Goal: Transaction & Acquisition: Obtain resource

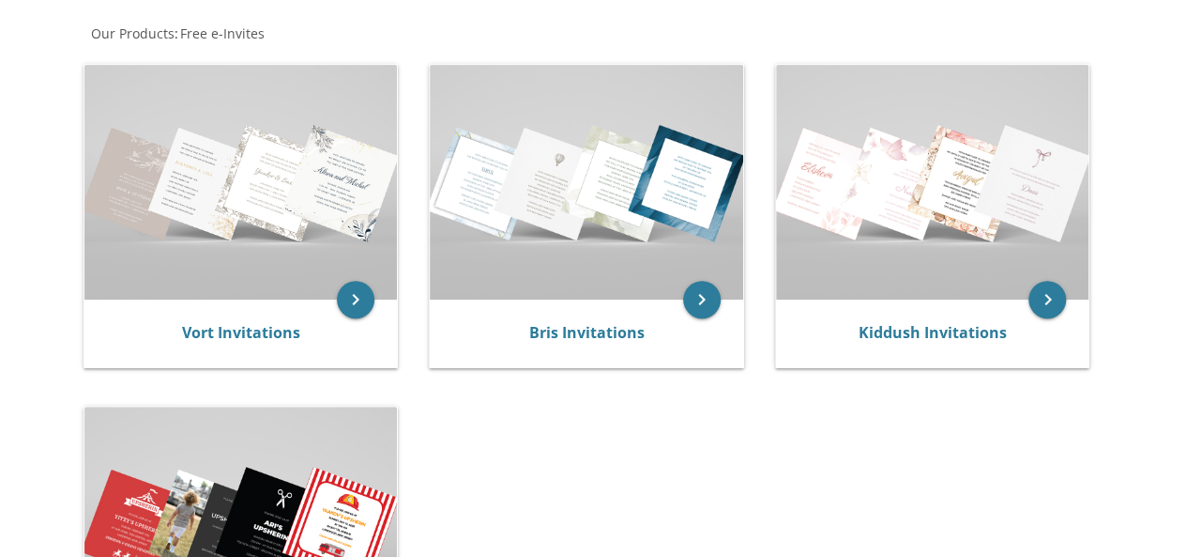
scroll to position [357, 0]
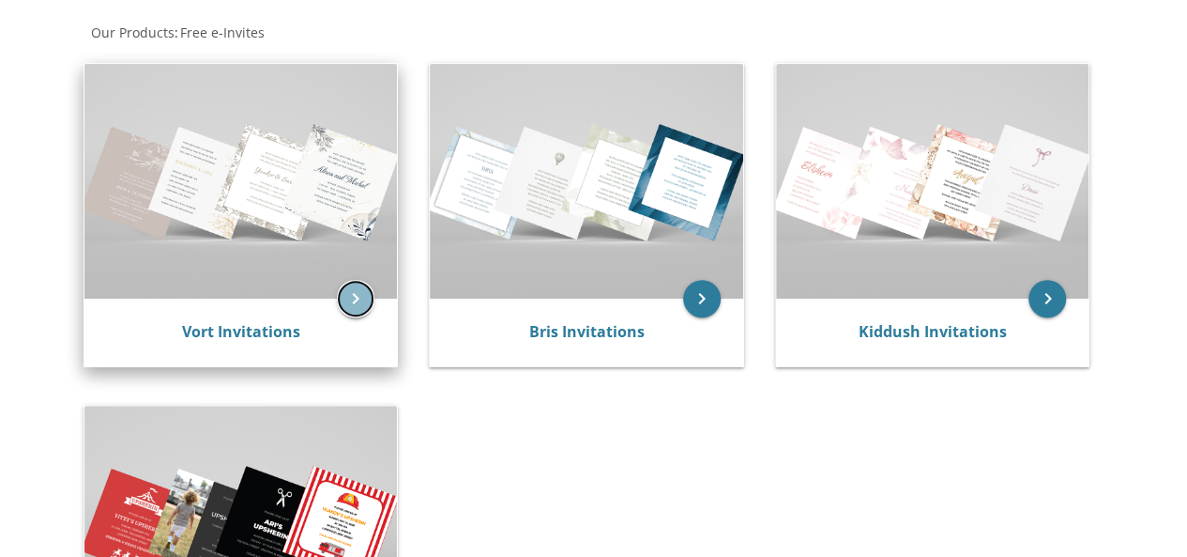
click at [359, 307] on icon "keyboard_arrow_right" at bounding box center [356, 299] width 38 height 38
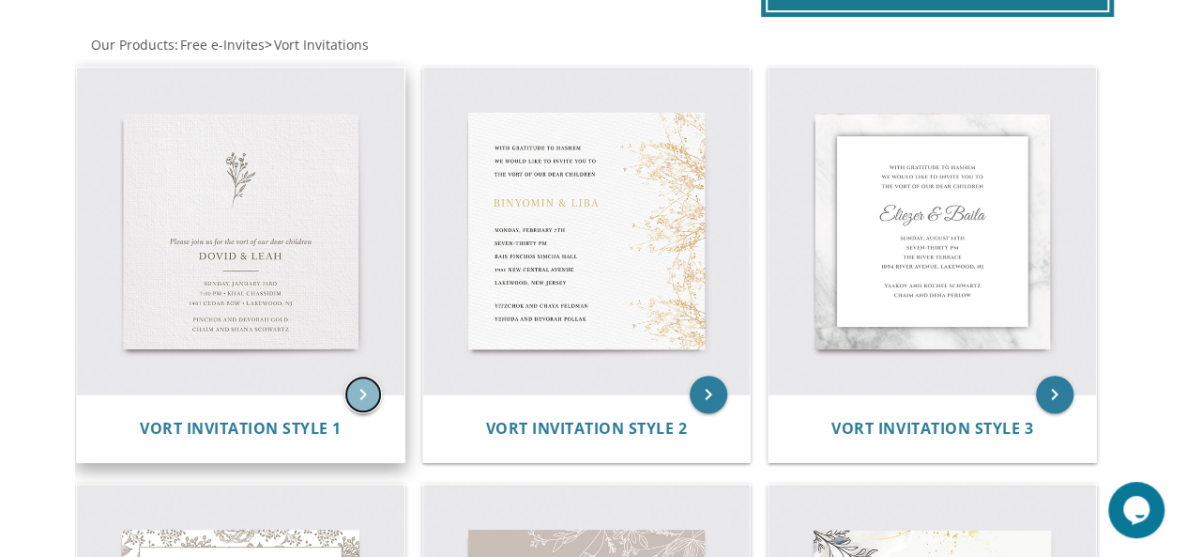
click at [359, 396] on icon "keyboard_arrow_right" at bounding box center [363, 394] width 38 height 38
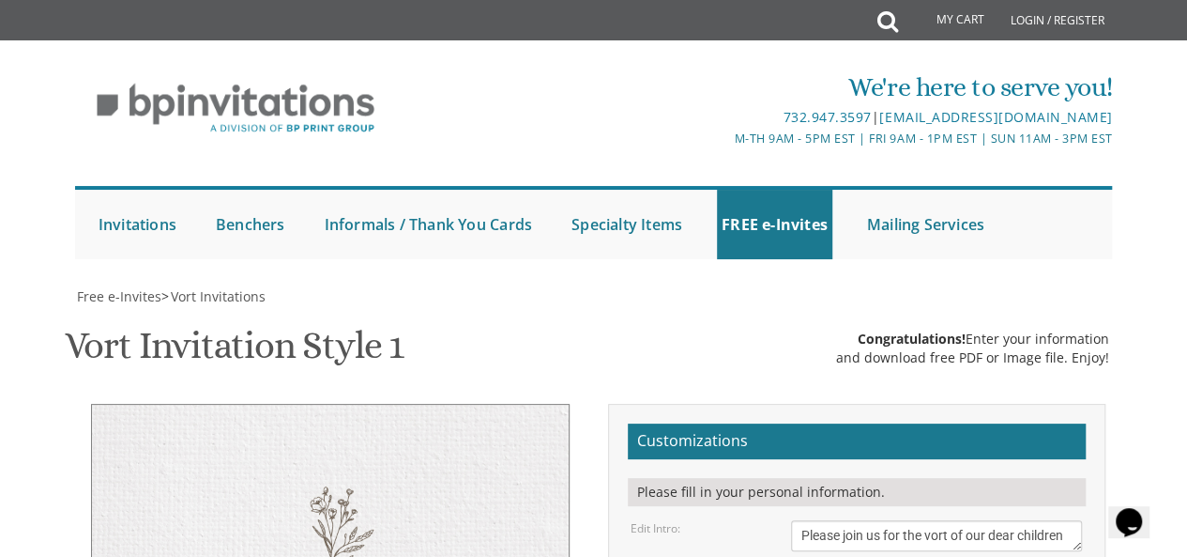
scroll to position [258, 0]
click at [939, 520] on textarea "Please join us for the vort of our dear children" at bounding box center [937, 535] width 292 height 31
drag, startPoint x: 1067, startPoint y: 271, endPoint x: 924, endPoint y: 292, distance: 145.1
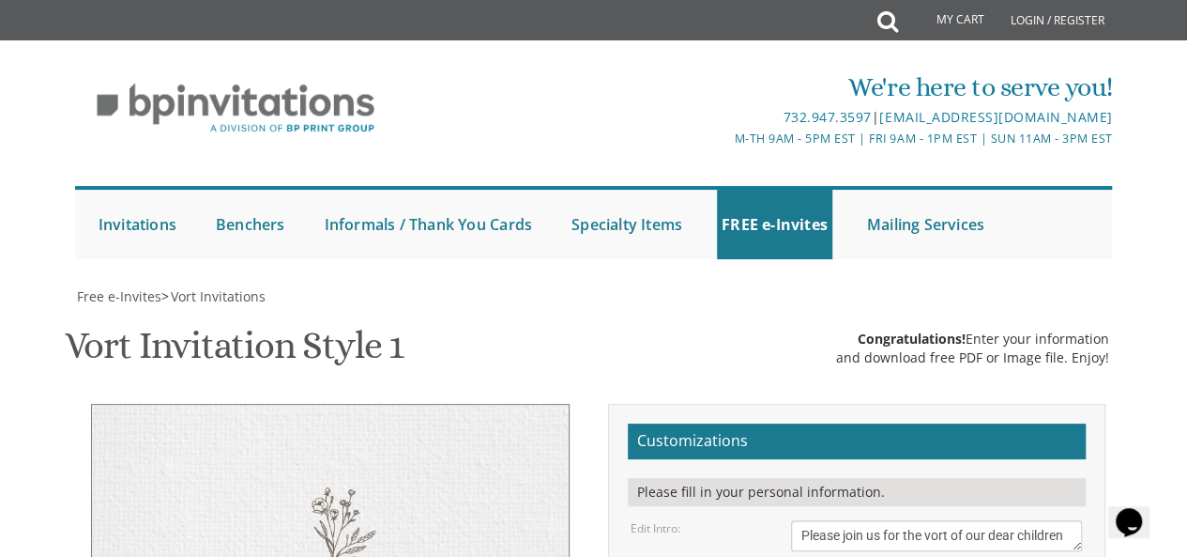
click at [935, 520] on textarea "Please join us for the vort of our dear children" at bounding box center [937, 535] width 292 height 31
click at [1050, 520] on textarea "Please join us for the vort of our dear children" at bounding box center [937, 535] width 292 height 31
type textarea "Please join us for the sheva brachos of our dear"
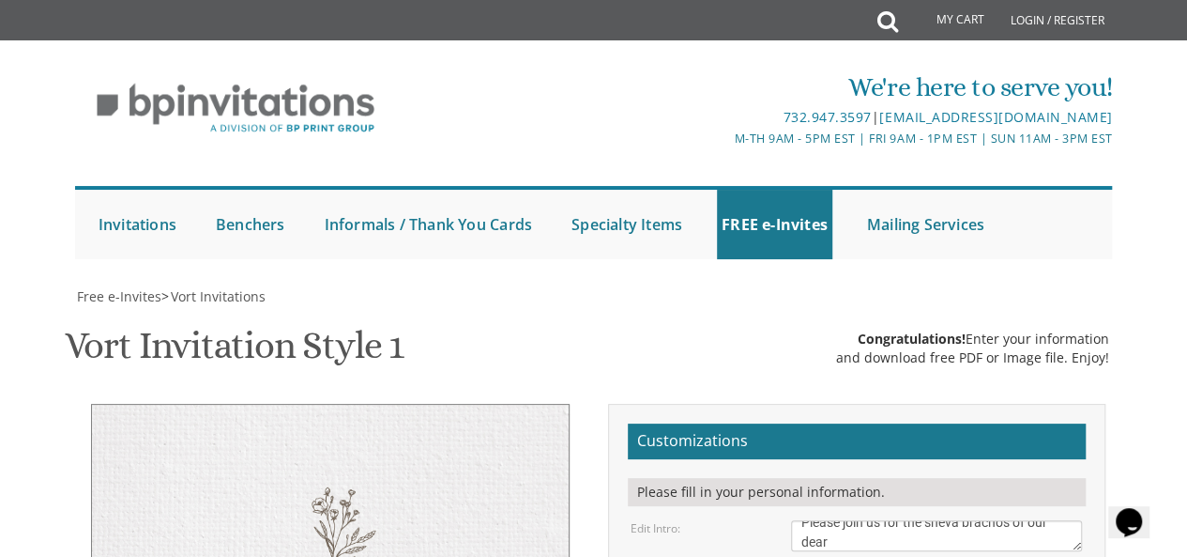
type textarea "Tzvi Chaim & Basshevy"
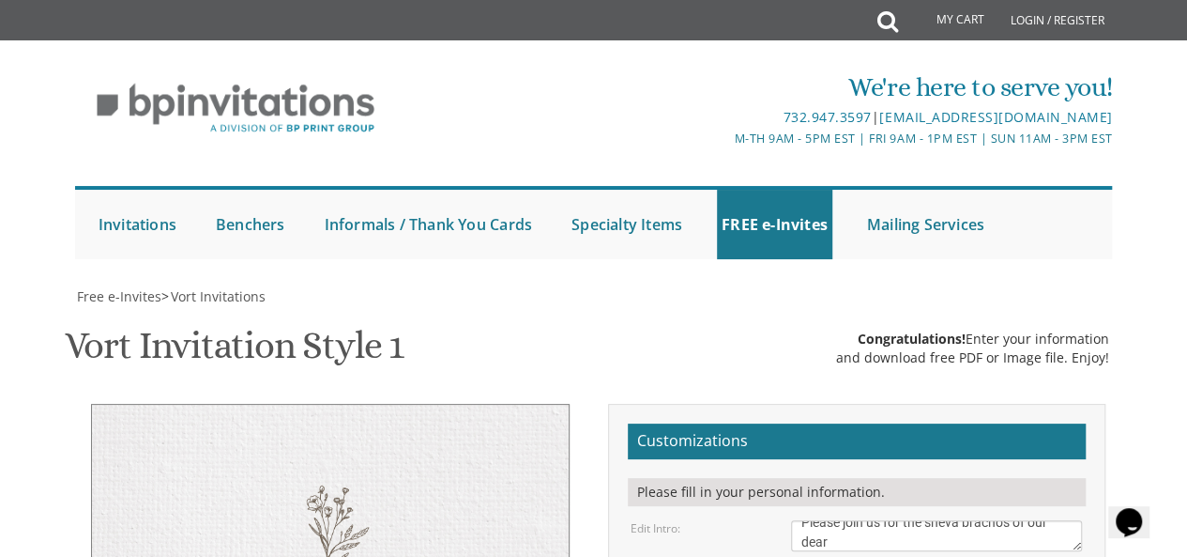
drag, startPoint x: 987, startPoint y: 429, endPoint x: 942, endPoint y: 429, distance: 45.0
drag, startPoint x: 816, startPoint y: 445, endPoint x: 797, endPoint y: 444, distance: 18.8
drag, startPoint x: 961, startPoint y: 444, endPoint x: 862, endPoint y: 441, distance: 99.5
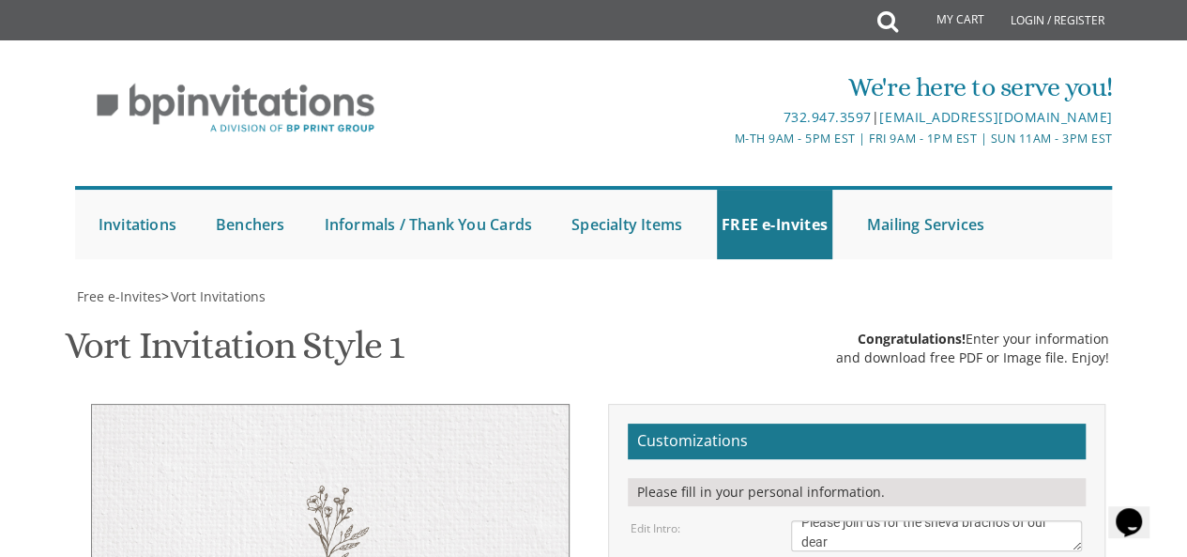
drag, startPoint x: 893, startPoint y: 465, endPoint x: 790, endPoint y: 466, distance: 103.2
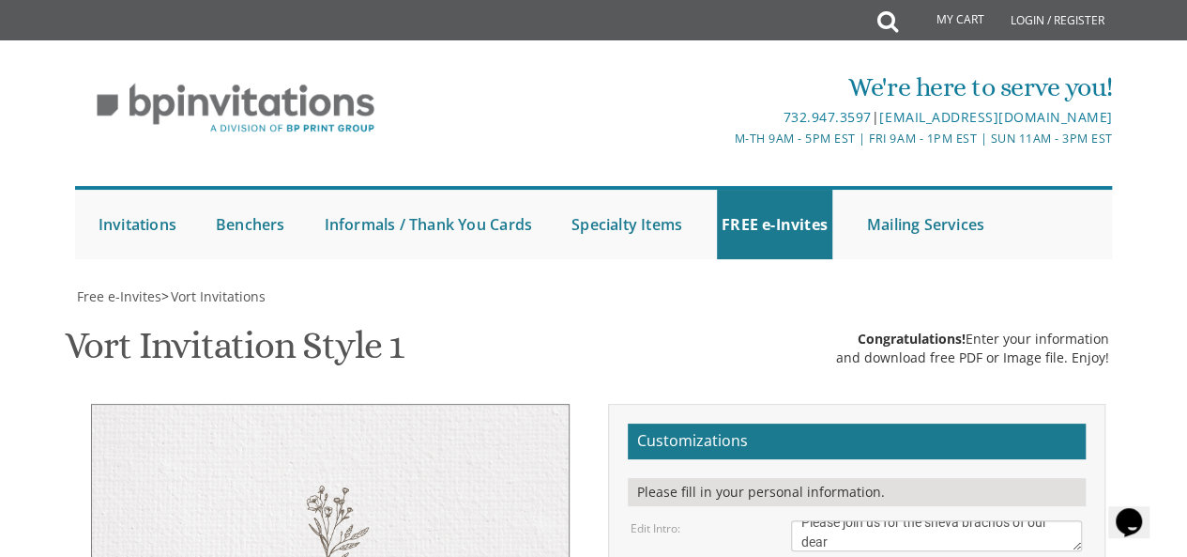
scroll to position [350, 0]
type textarea "Wednesday, September 10th 6:30 pm • Khal Chassidim • Jackson, NJ"
drag, startPoint x: 974, startPoint y: 440, endPoint x: 787, endPoint y: 423, distance: 187.5
type textarea "The Apfel Siblings"
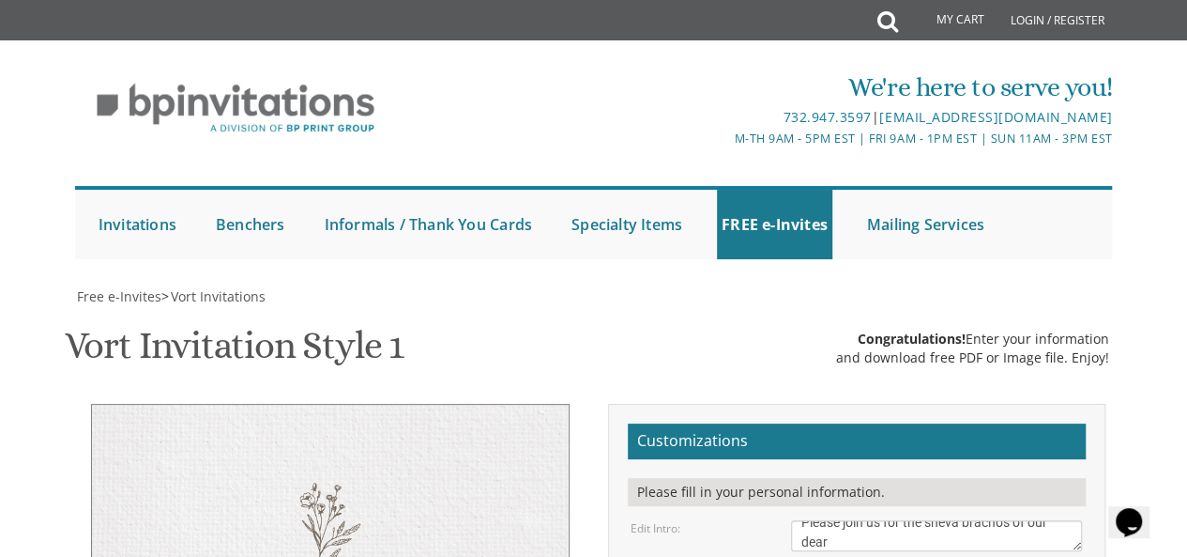
drag, startPoint x: 959, startPoint y: 452, endPoint x: 851, endPoint y: 450, distance: 107.9
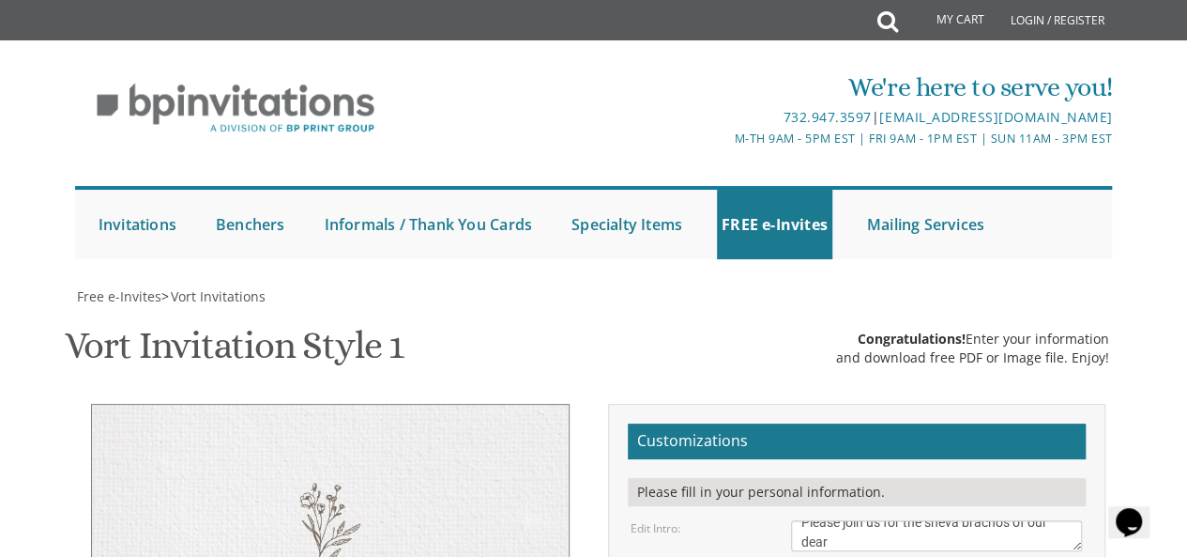
drag, startPoint x: 948, startPoint y: 456, endPoint x: 863, endPoint y: 450, distance: 85.7
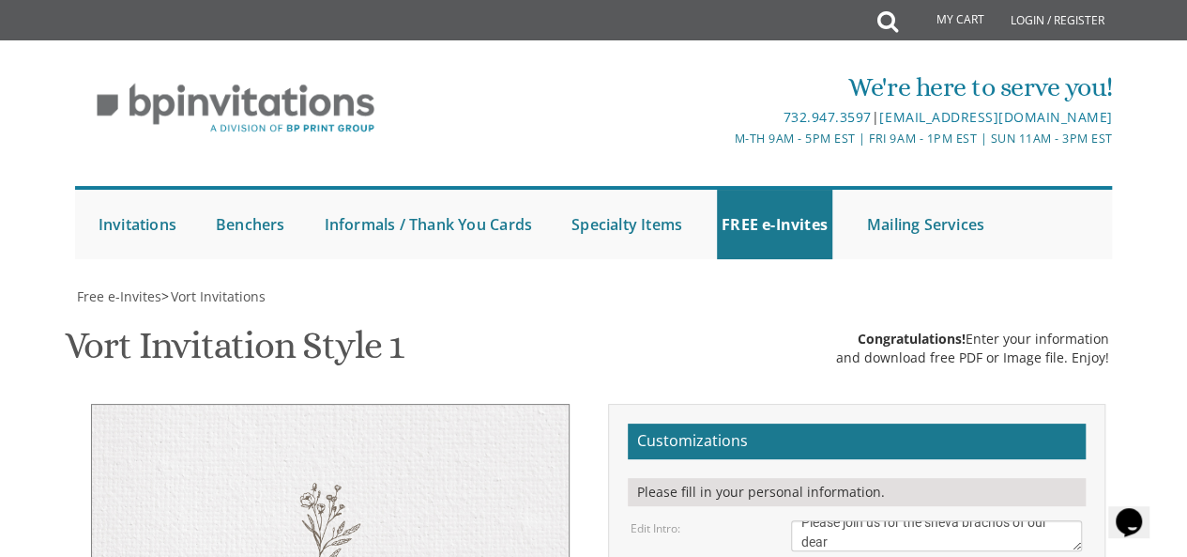
drag, startPoint x: 1015, startPoint y: 455, endPoint x: 920, endPoint y: 453, distance: 94.8
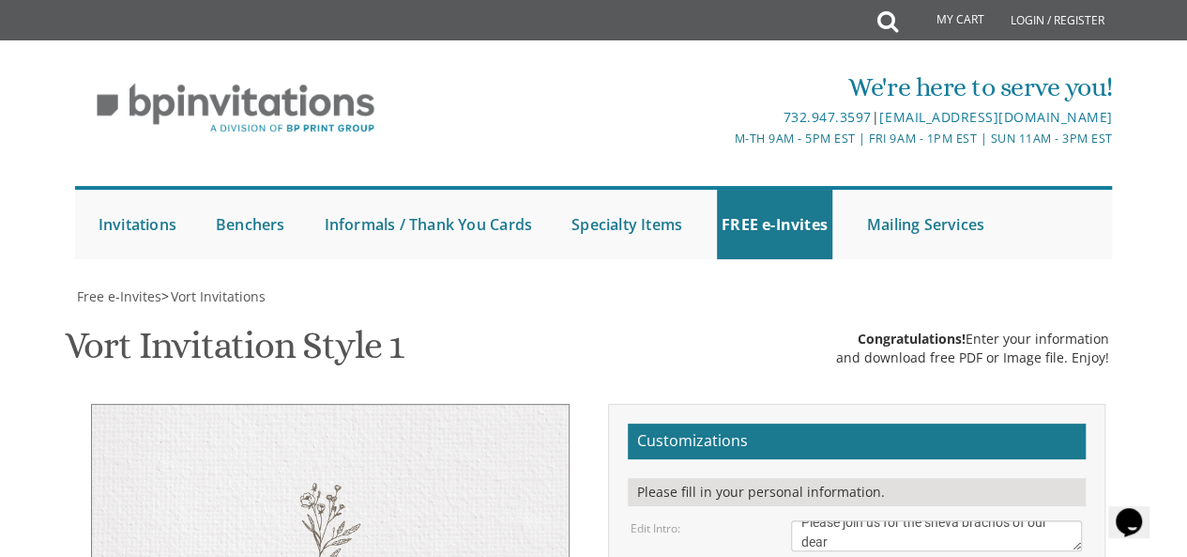
type textarea "Wednesday, September 10th 6:30 pm seuda • 8:00 dessert • Jackson, NJ"
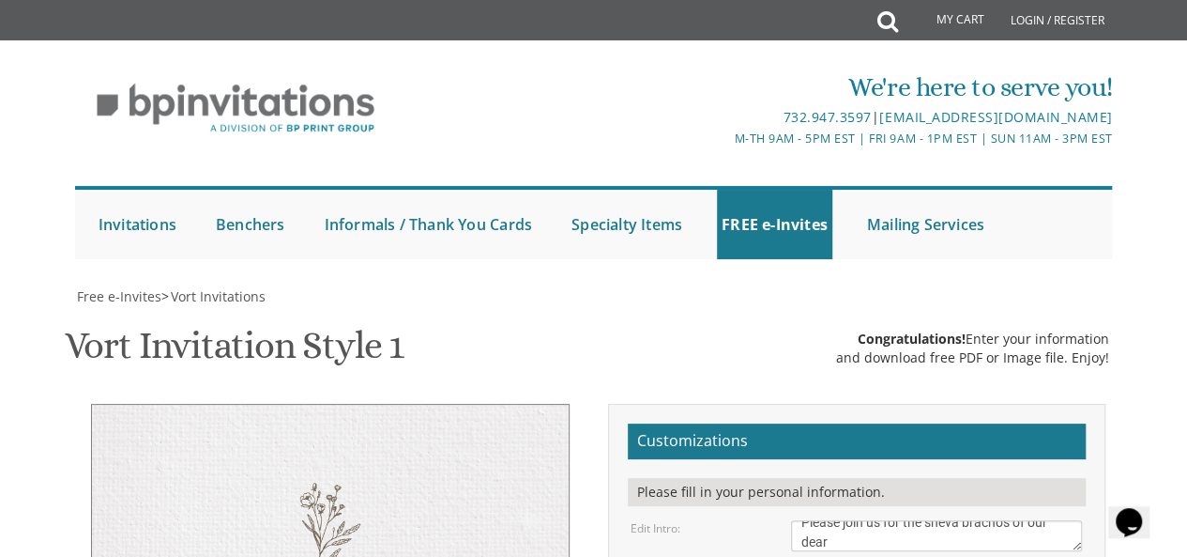
scroll to position [0, 0]
drag, startPoint x: 898, startPoint y: 171, endPoint x: 1027, endPoint y: 156, distance: 129.5
click at [1027, 520] on textarea "Please join us for the vort of our dear children" at bounding box center [937, 535] width 292 height 31
type textarea "Please join us for the sheva brachos of"
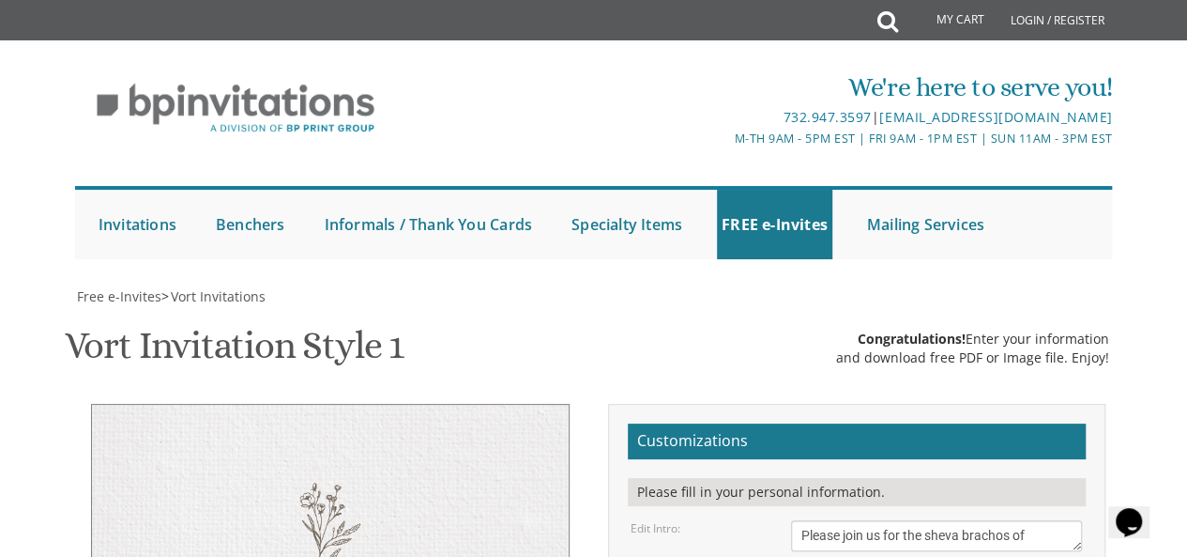
type textarea "Wednesday, September 10th 6:30 pm seuda • 8:00 pm dessert • Jackson, NJ"
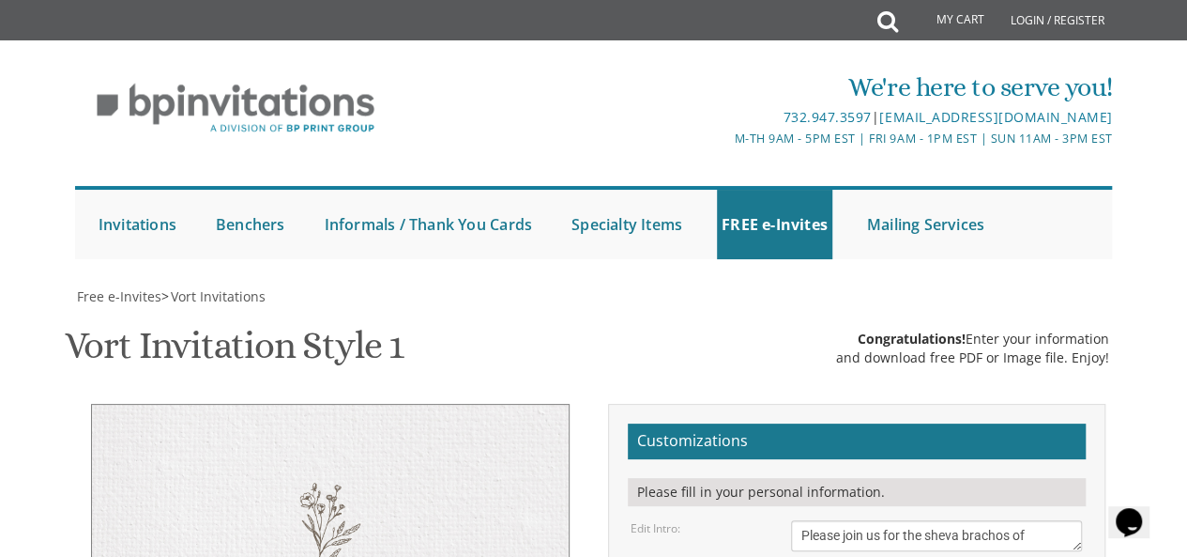
scroll to position [421, 0]
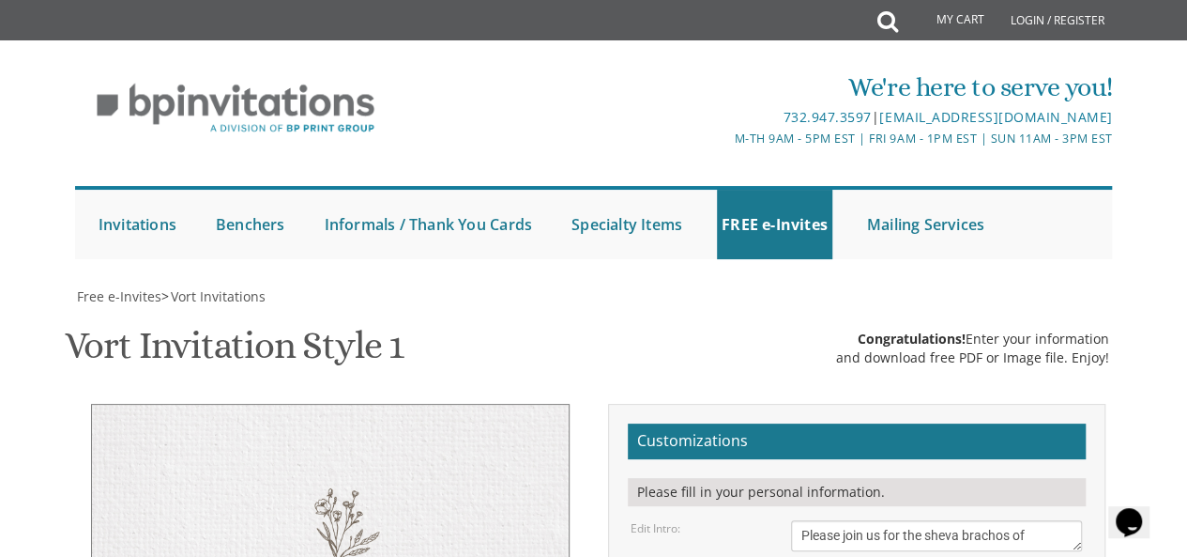
select select "50px"
type textarea "Wednesday, September 10th 6:30 pm seuda • 8:00 dessert • Jackson, NJ"
type textarea "Please join us for the sheva brachos of"
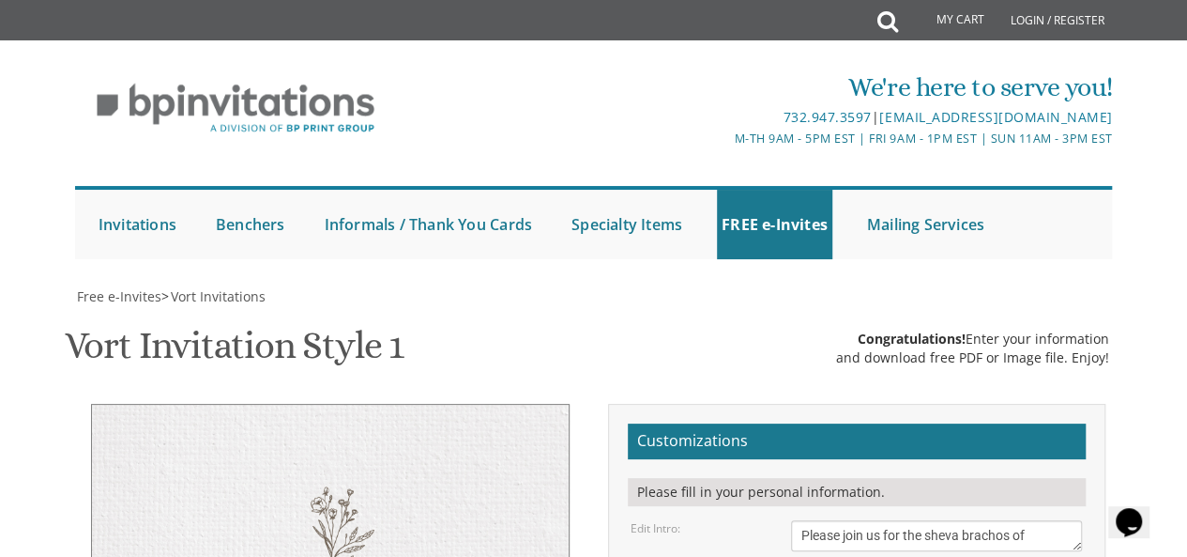
select select "60px"
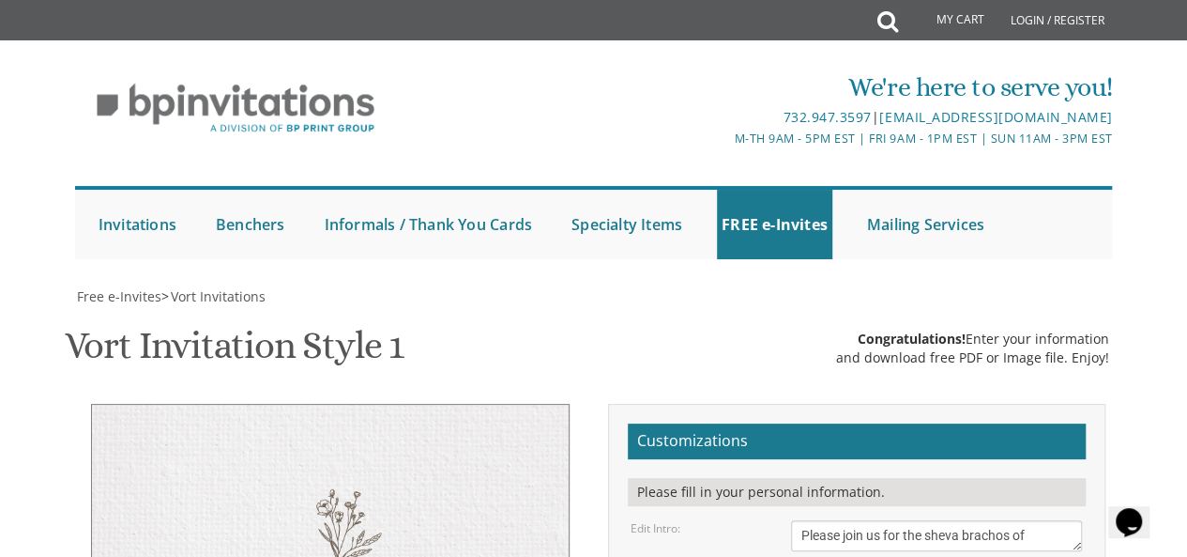
drag, startPoint x: 970, startPoint y: 209, endPoint x: 778, endPoint y: 197, distance: 192.8
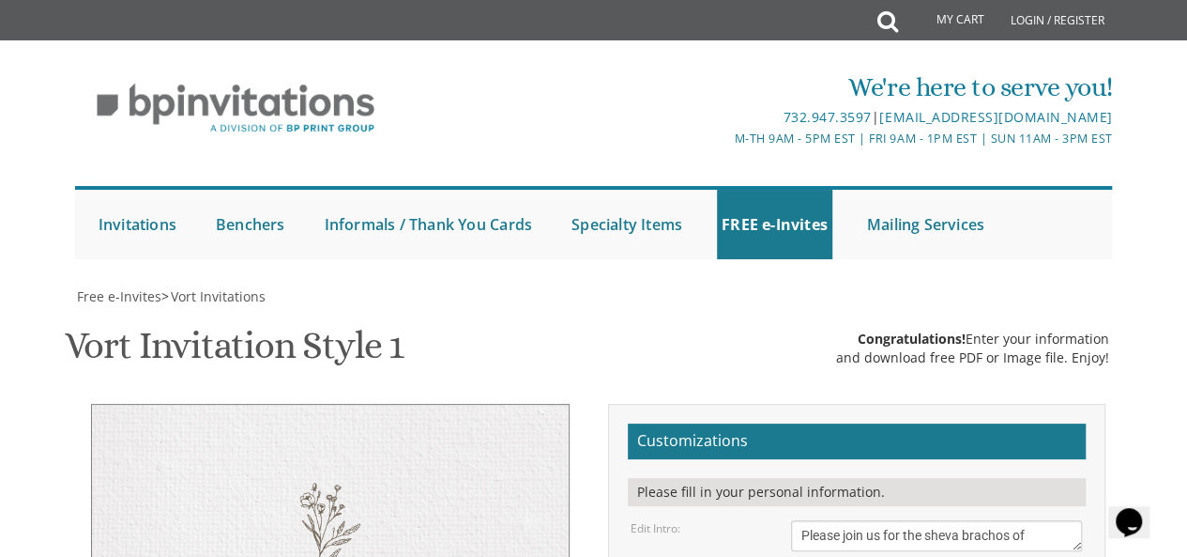
type textarea "tzvi chaim & basshevy"
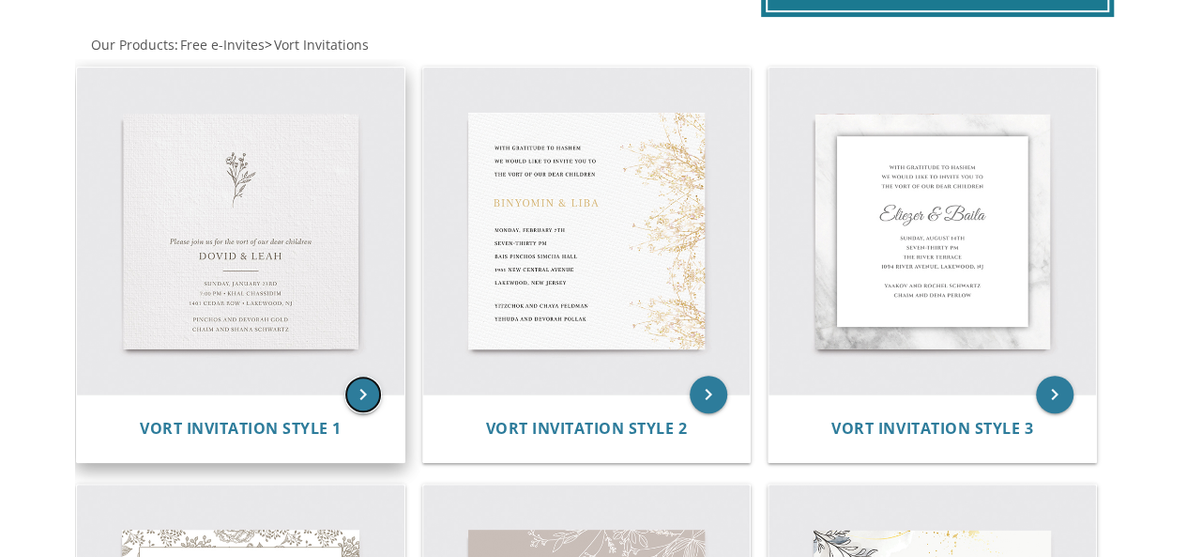
click at [368, 395] on icon "keyboard_arrow_right" at bounding box center [363, 394] width 38 height 38
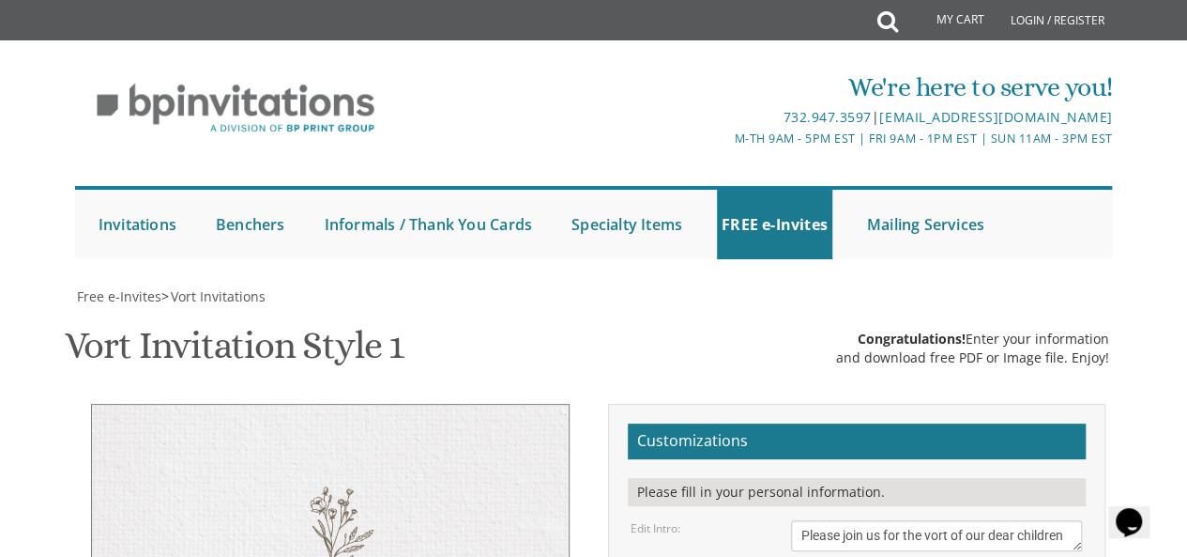
scroll to position [295, 0]
click at [1064, 520] on textarea "Please join us for the vort of our dear children" at bounding box center [937, 535] width 292 height 31
drag, startPoint x: 1071, startPoint y: 241, endPoint x: 925, endPoint y: 244, distance: 145.5
click at [925, 520] on textarea "Please join us for the vort of our dear children" at bounding box center [934, 536] width 287 height 33
type textarea "Please join us for the sheva brachos of"
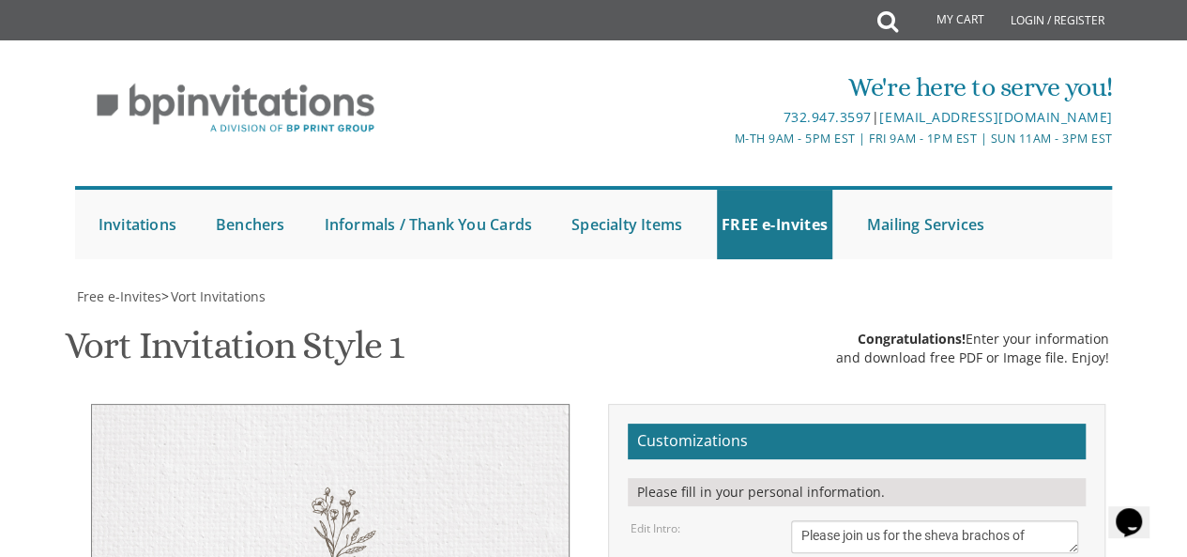
type textarea "tzvi chaim & basshevy"
drag, startPoint x: 939, startPoint y: 399, endPoint x: 784, endPoint y: 389, distance: 155.1
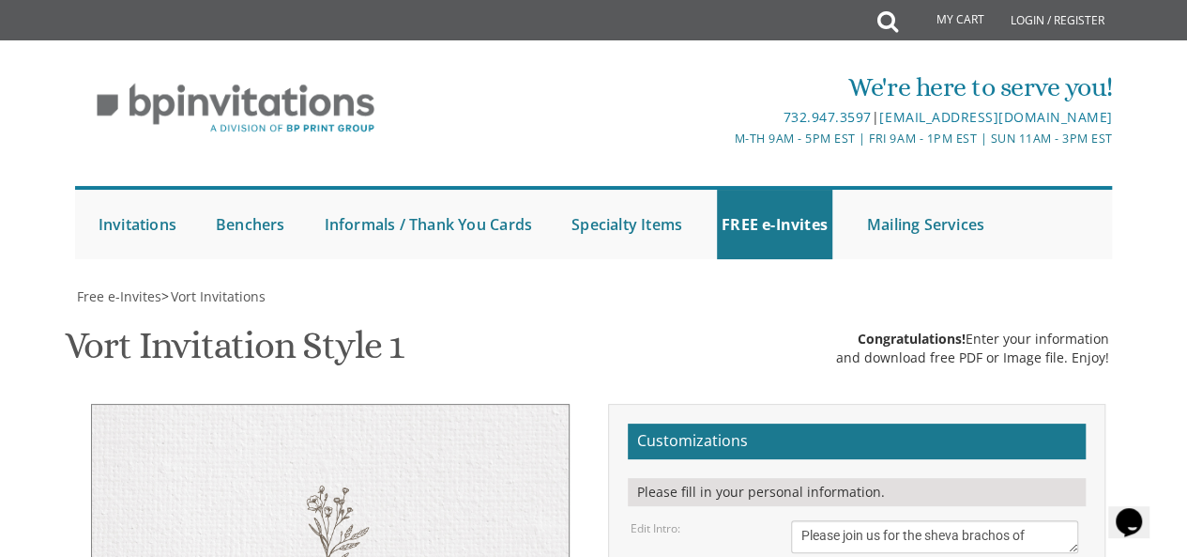
drag, startPoint x: 846, startPoint y: 412, endPoint x: 794, endPoint y: 414, distance: 51.7
drag, startPoint x: 989, startPoint y: 406, endPoint x: 875, endPoint y: 418, distance: 115.1
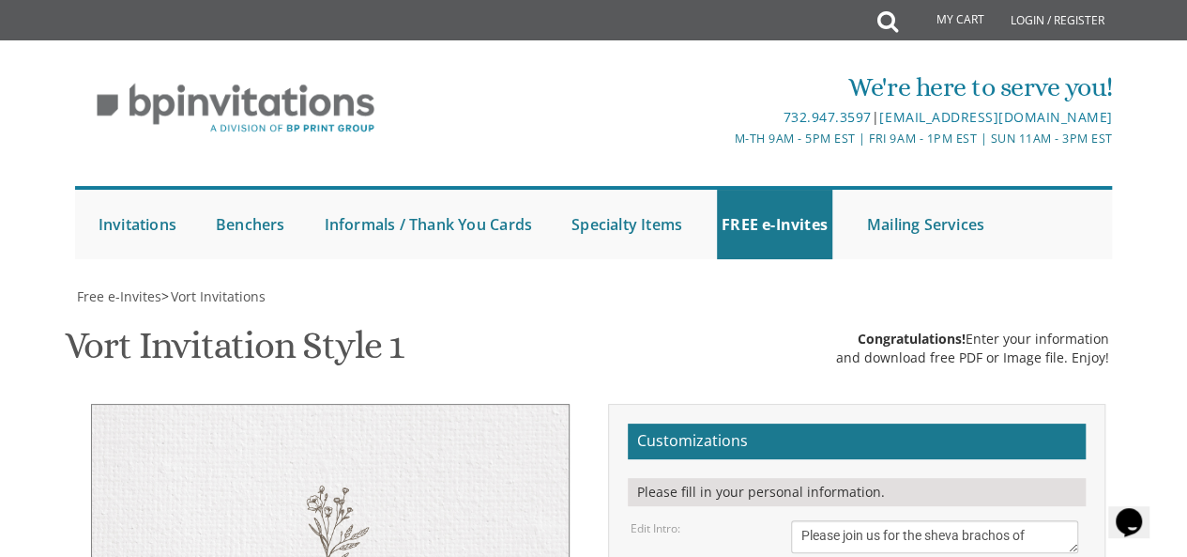
drag, startPoint x: 893, startPoint y: 429, endPoint x: 752, endPoint y: 444, distance: 141.6
type textarea "Wednesday, September 10th 6:30 seuda • 8:00 dessert • Jackson, NJ"
drag, startPoint x: 982, startPoint y: 491, endPoint x: 768, endPoint y: 468, distance: 215.2
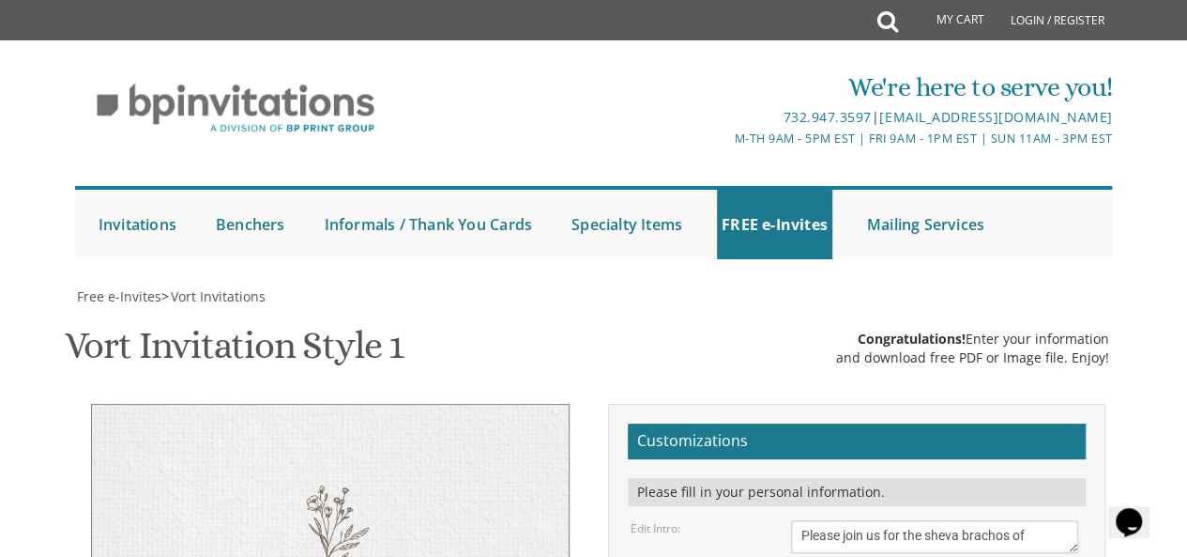
type textarea "The Apfel siblings"
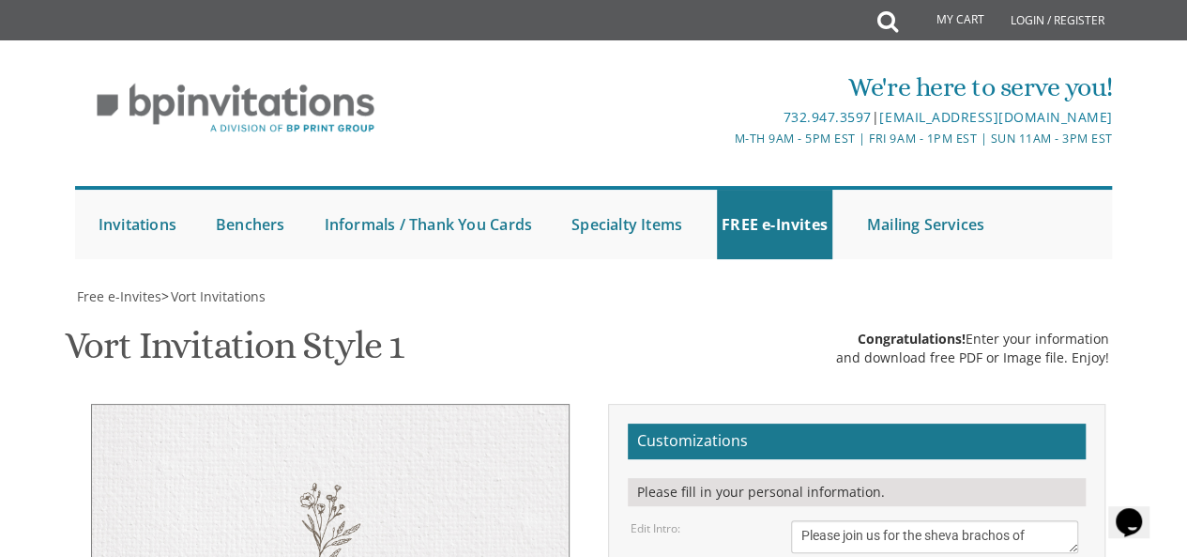
drag, startPoint x: 910, startPoint y: 303, endPoint x: 802, endPoint y: 267, distance: 114.9
drag, startPoint x: 910, startPoint y: 312, endPoint x: 792, endPoint y: 269, distance: 125.6
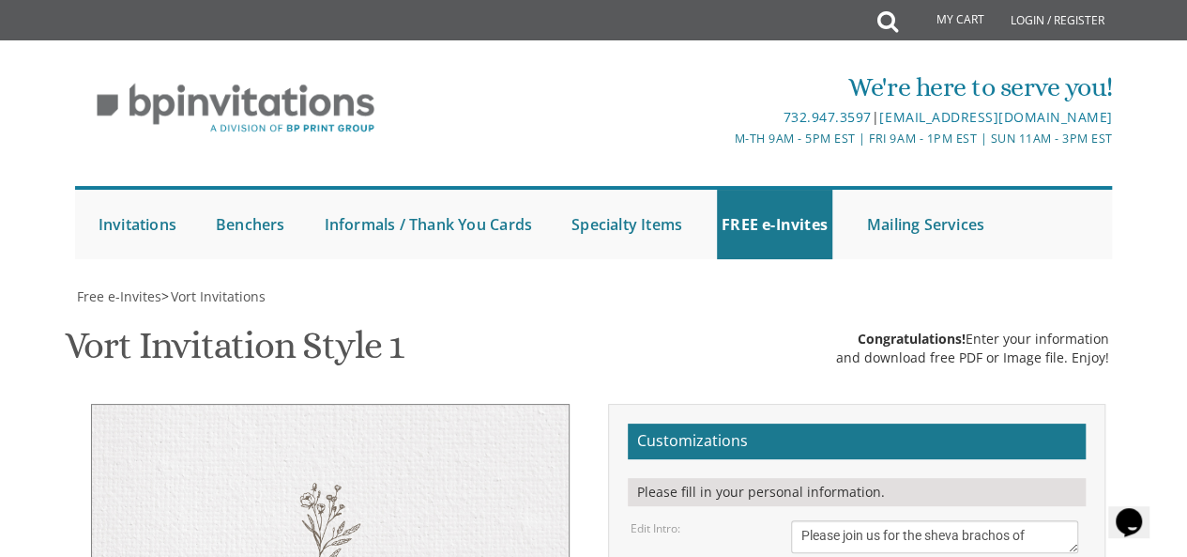
type textarea "Wednesday, September 10th 6:30 seuda • 8:00 dessert 55 Forest Drive • Jackson, …"
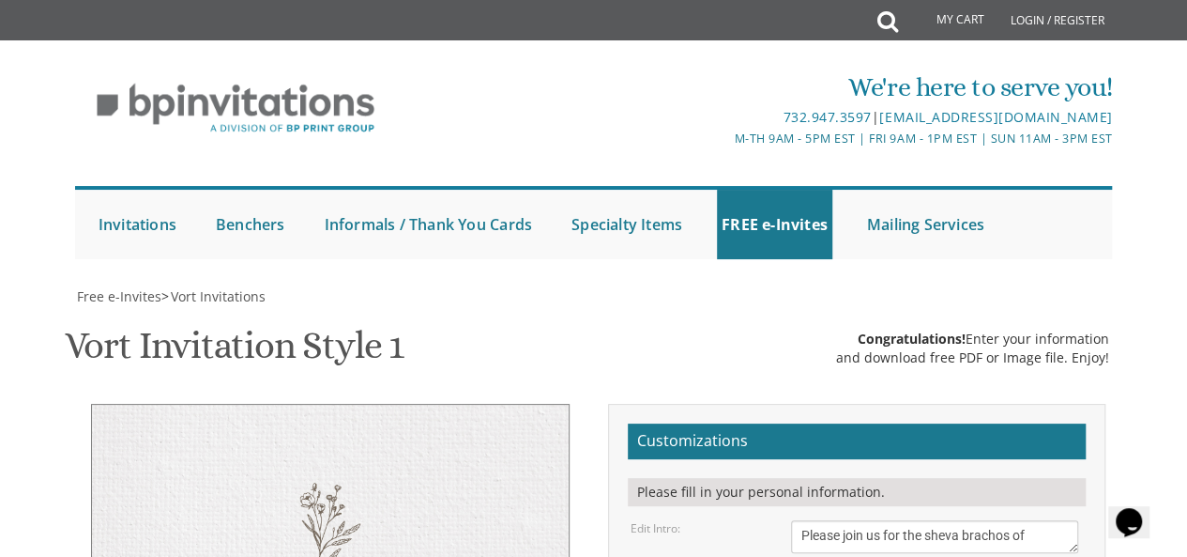
type input "capfel99@gmail.com"
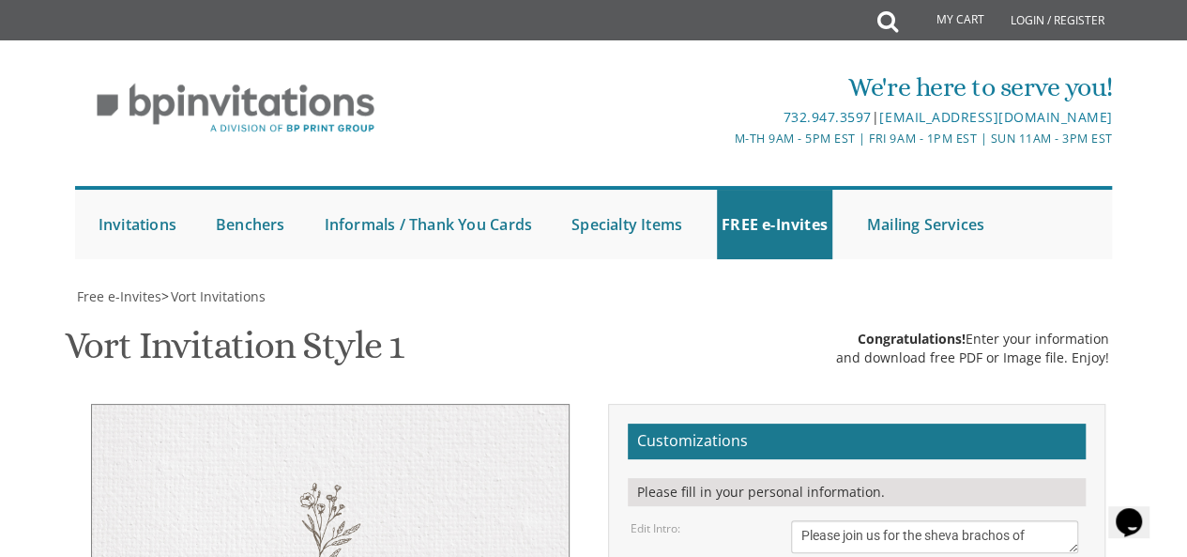
drag, startPoint x: 1034, startPoint y: 239, endPoint x: 1012, endPoint y: 235, distance: 23.0
click at [1012, 520] on textarea "Please join us for the vort of our dear children" at bounding box center [934, 536] width 287 height 33
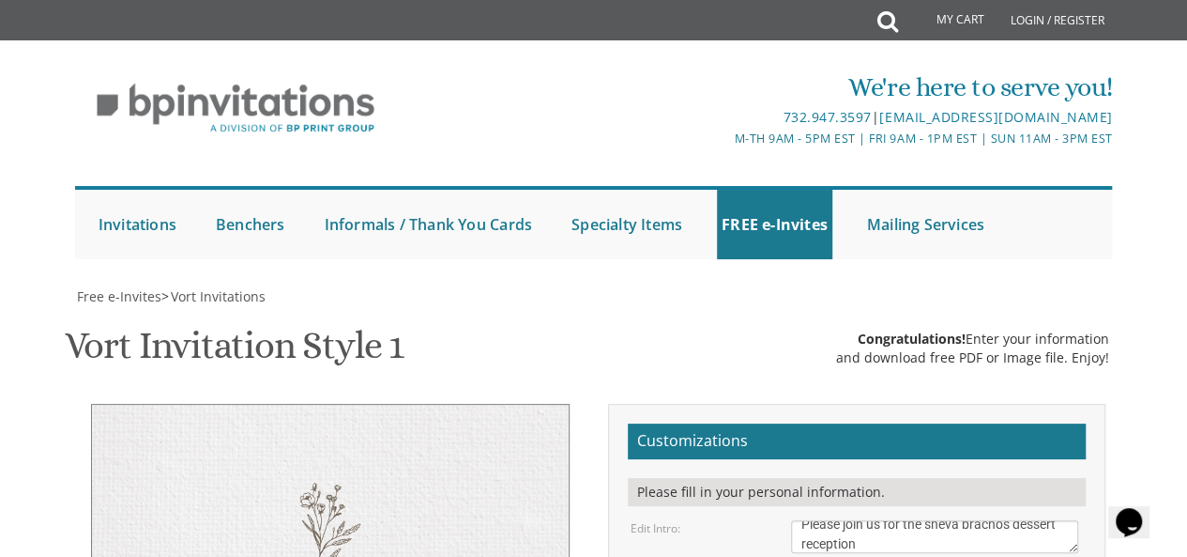
scroll to position [402, 0]
click at [942, 520] on textarea "Please join us for the vort of our dear children" at bounding box center [934, 536] width 287 height 33
click at [952, 520] on textarea "Please join us for the vort of our dear children" at bounding box center [934, 536] width 287 height 33
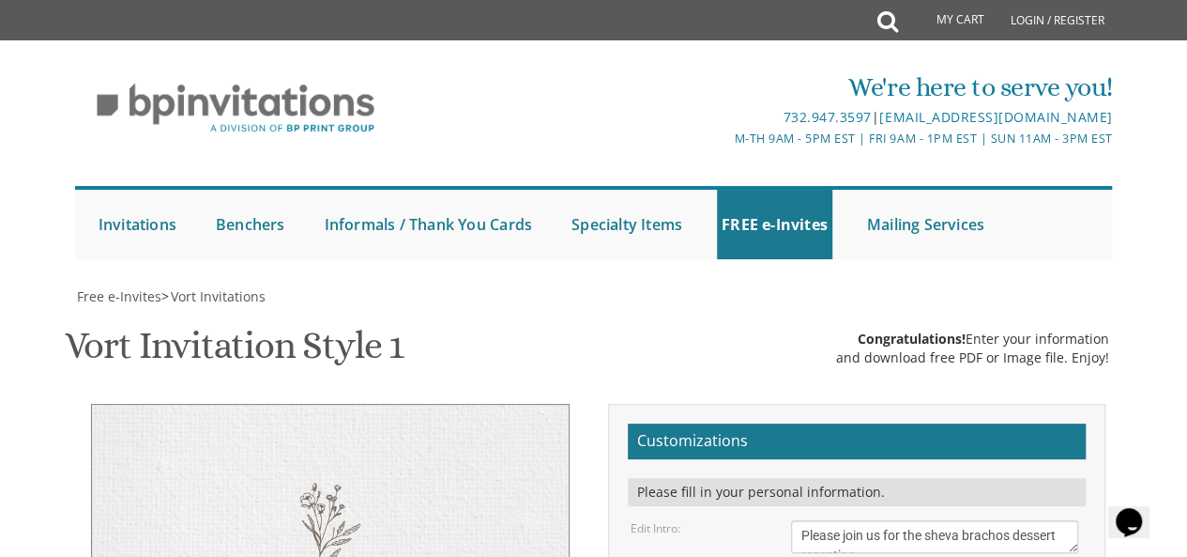
drag, startPoint x: 880, startPoint y: 146, endPoint x: 903, endPoint y: 130, distance: 27.6
click at [903, 520] on textarea "Please join us for the vort of our dear children" at bounding box center [934, 536] width 287 height 33
type textarea "Please join us for dessert at the sheva brachos of"
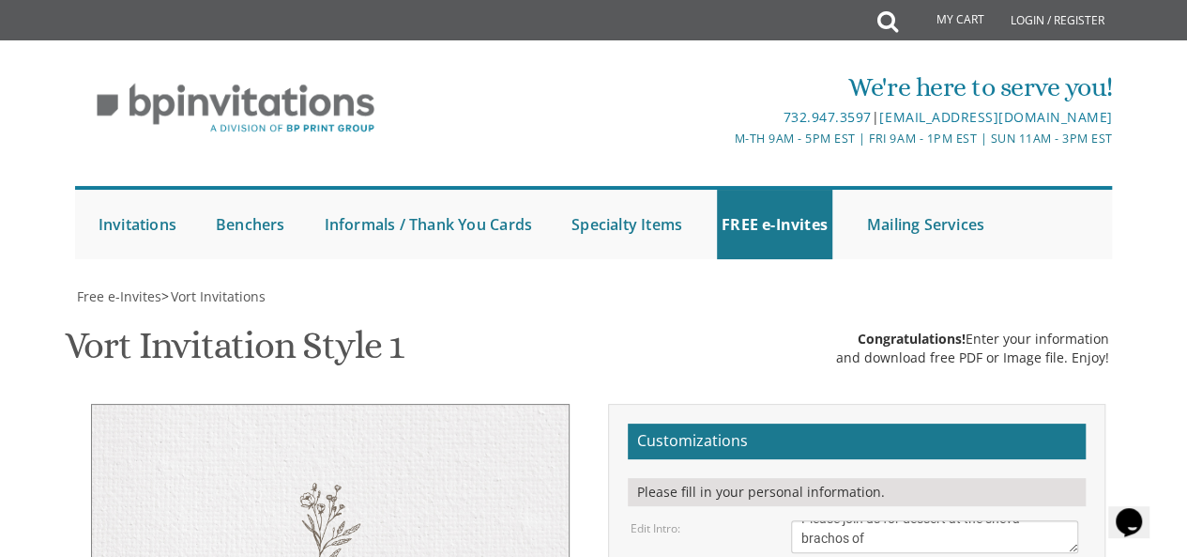
scroll to position [411, 0]
click at [905, 520] on textarea "Please join us for the vort of our dear children" at bounding box center [934, 536] width 287 height 33
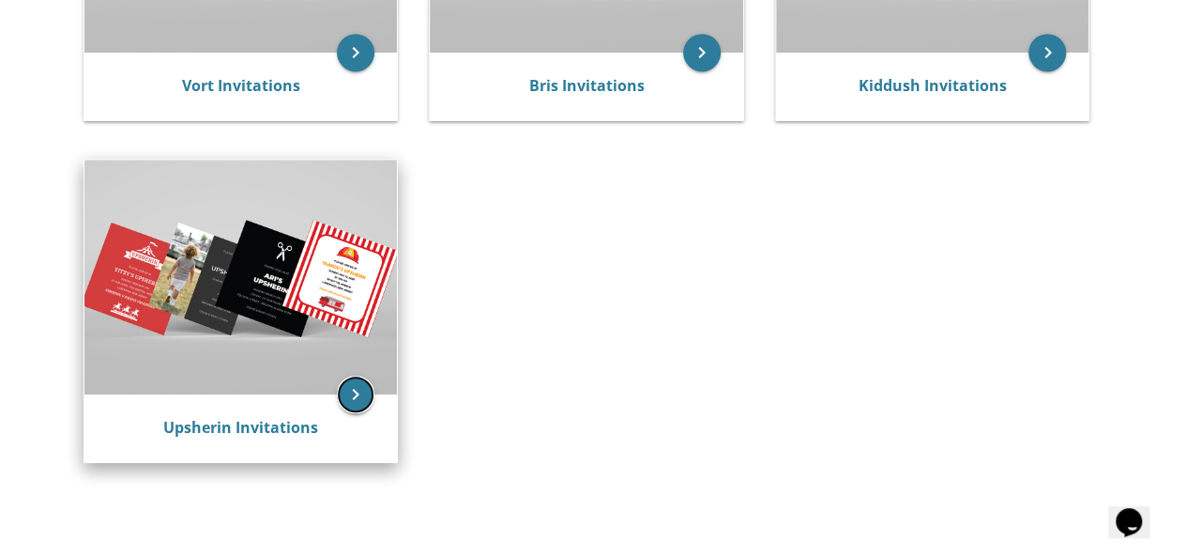
click at [366, 399] on icon "keyboard_arrow_right" at bounding box center [356, 394] width 38 height 38
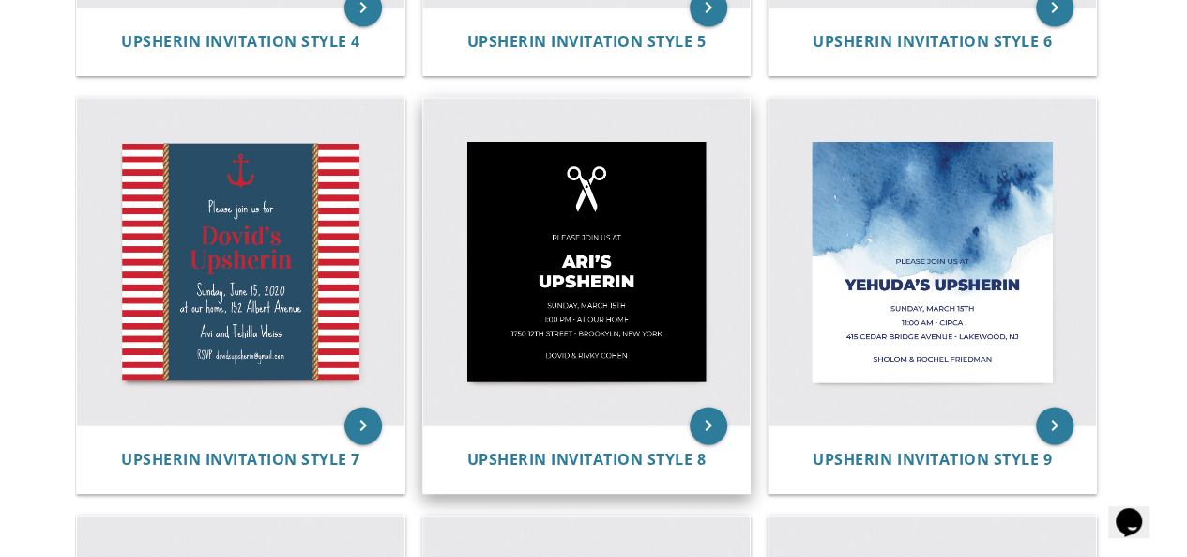
scroll to position [1146, 0]
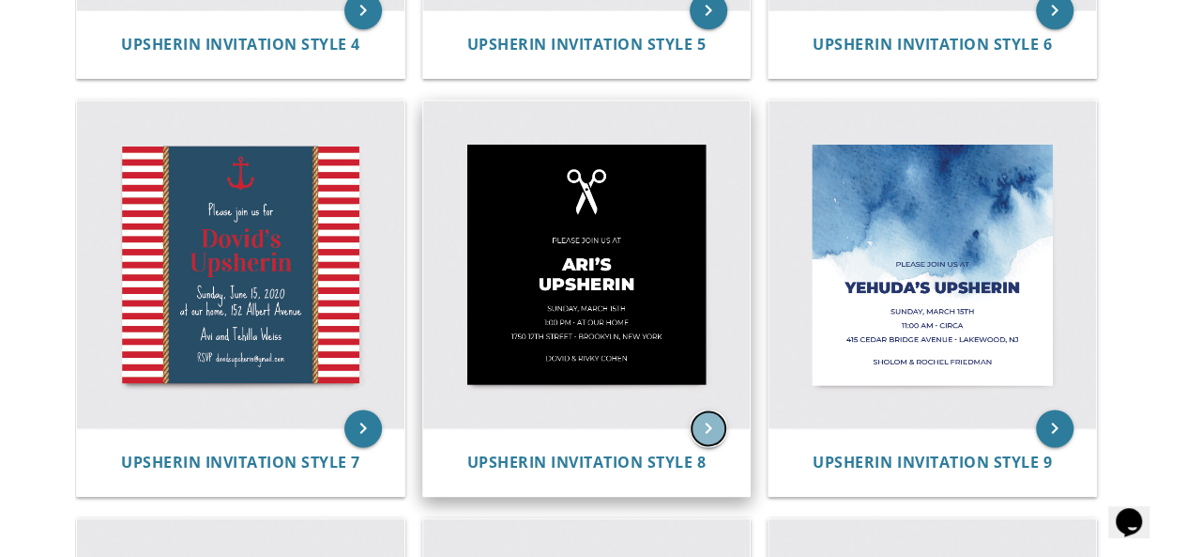
click at [710, 426] on icon "keyboard_arrow_right" at bounding box center [709, 428] width 38 height 38
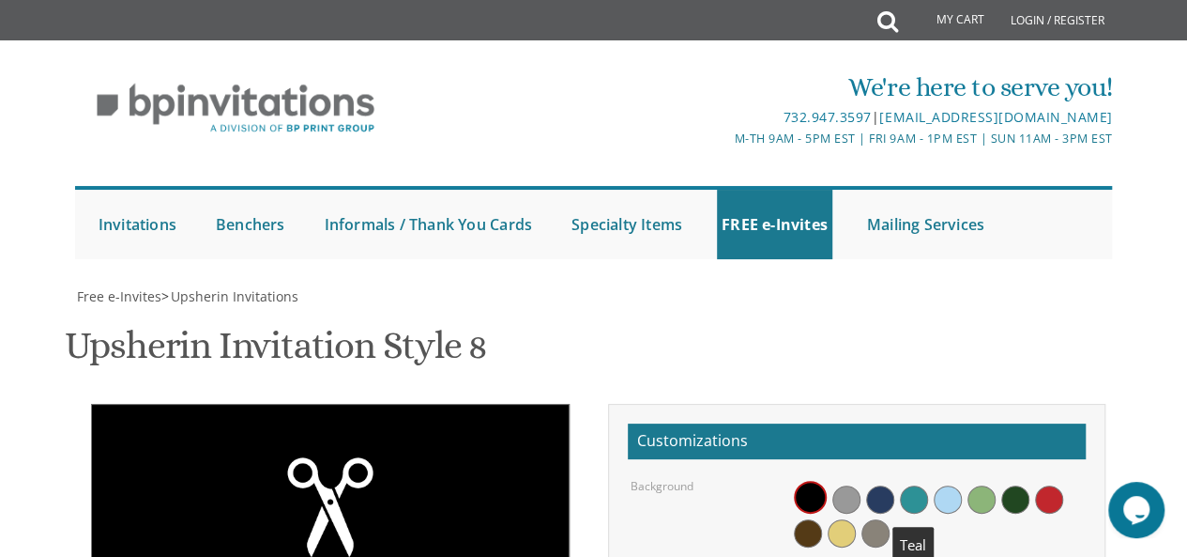
click at [916, 485] on span at bounding box center [914, 499] width 28 height 28
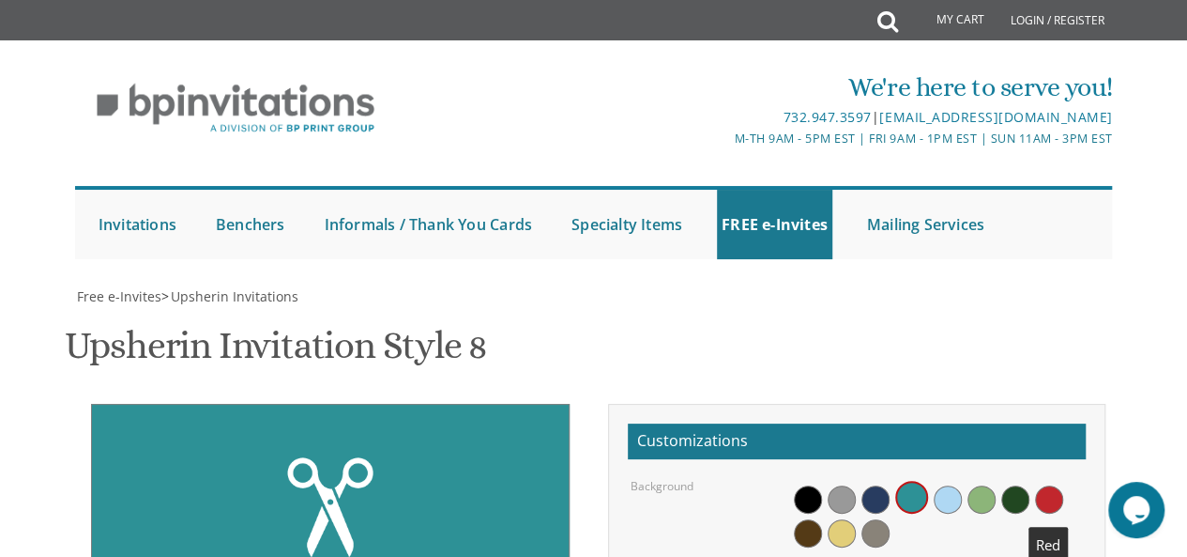
click at [1041, 485] on span at bounding box center [1049, 499] width 28 height 28
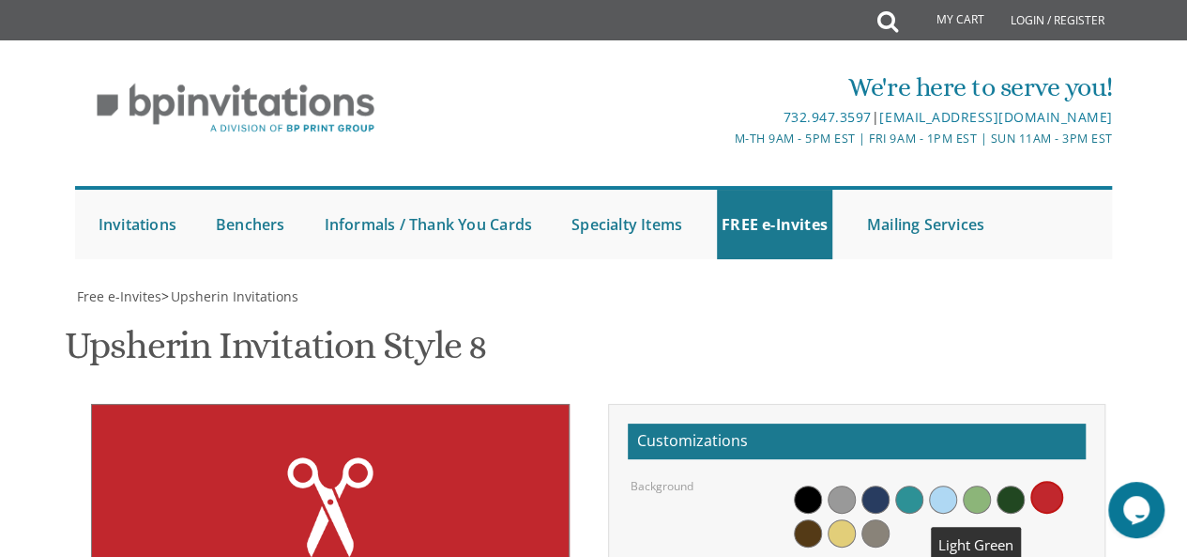
click at [987, 485] on span at bounding box center [977, 499] width 28 height 28
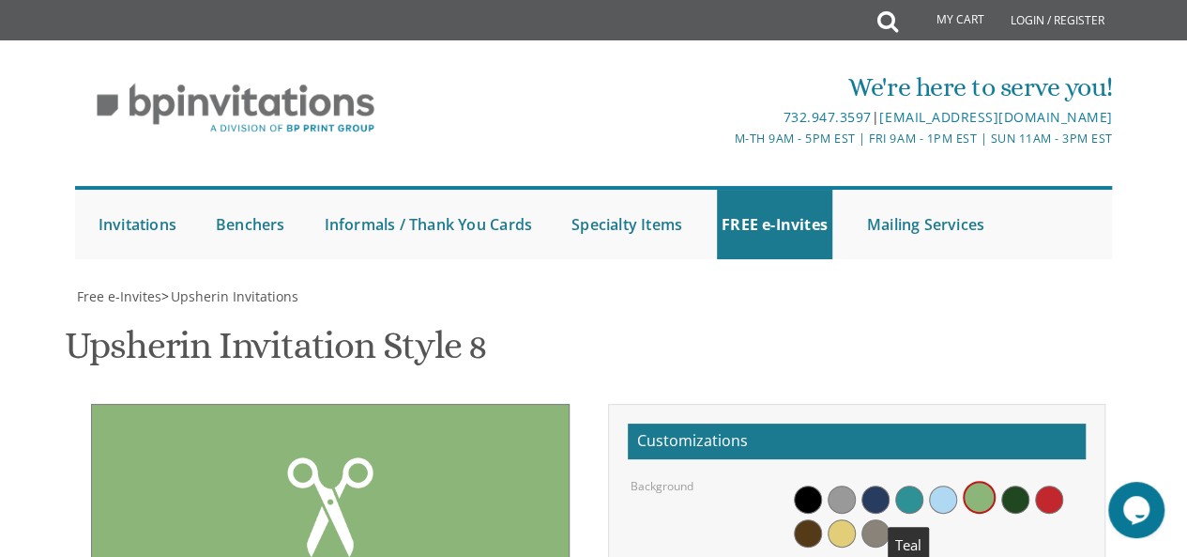
click at [899, 485] on span at bounding box center [909, 499] width 28 height 28
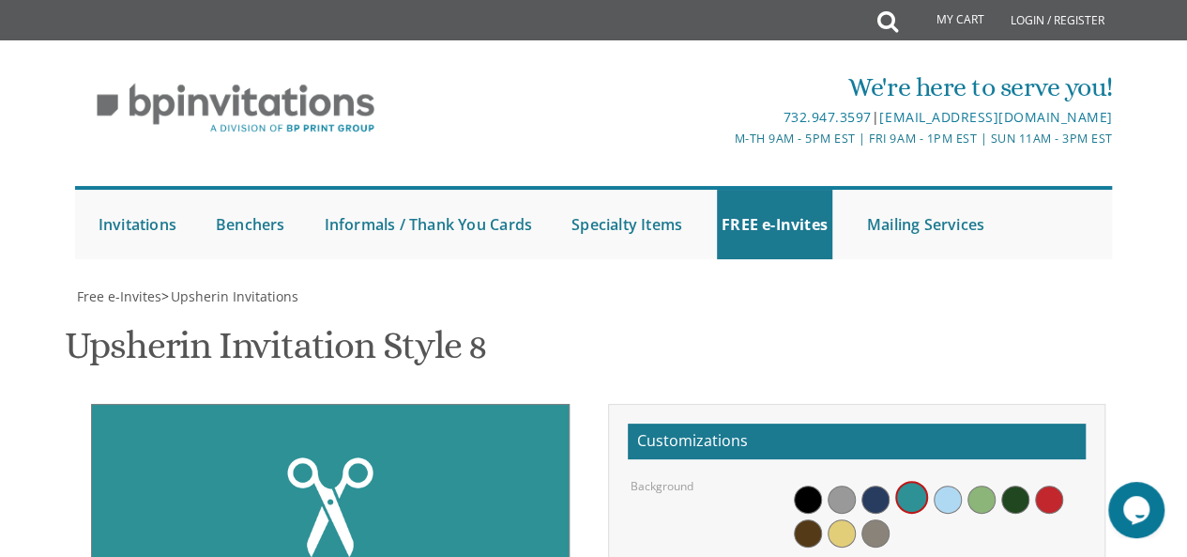
type textarea "Tzvi's Upsherin"
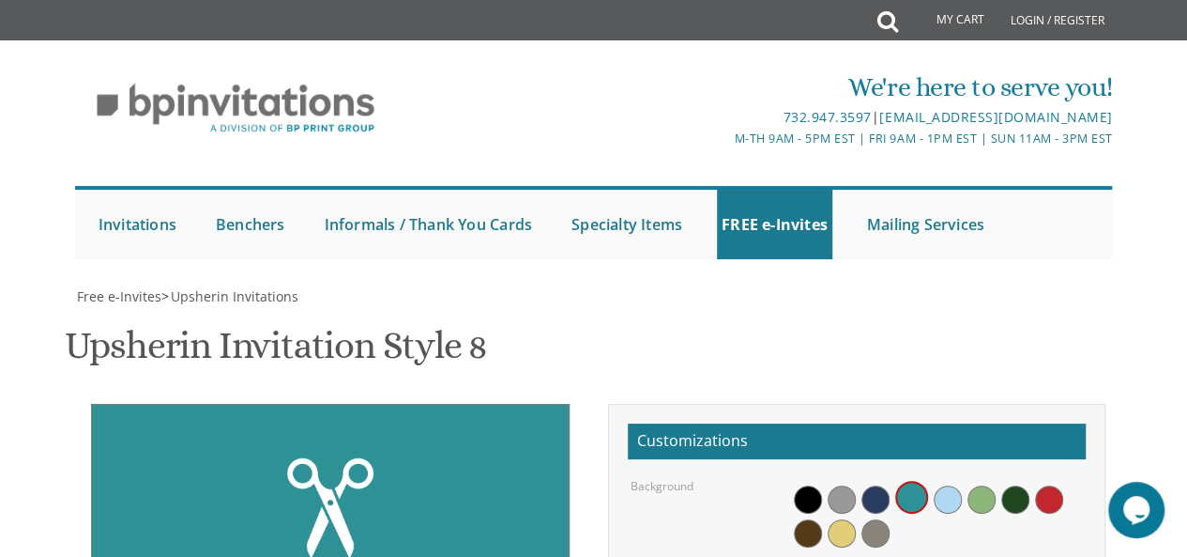
drag, startPoint x: 918, startPoint y: 442, endPoint x: 853, endPoint y: 436, distance: 65.0
drag, startPoint x: 822, startPoint y: 455, endPoint x: 793, endPoint y: 455, distance: 29.1
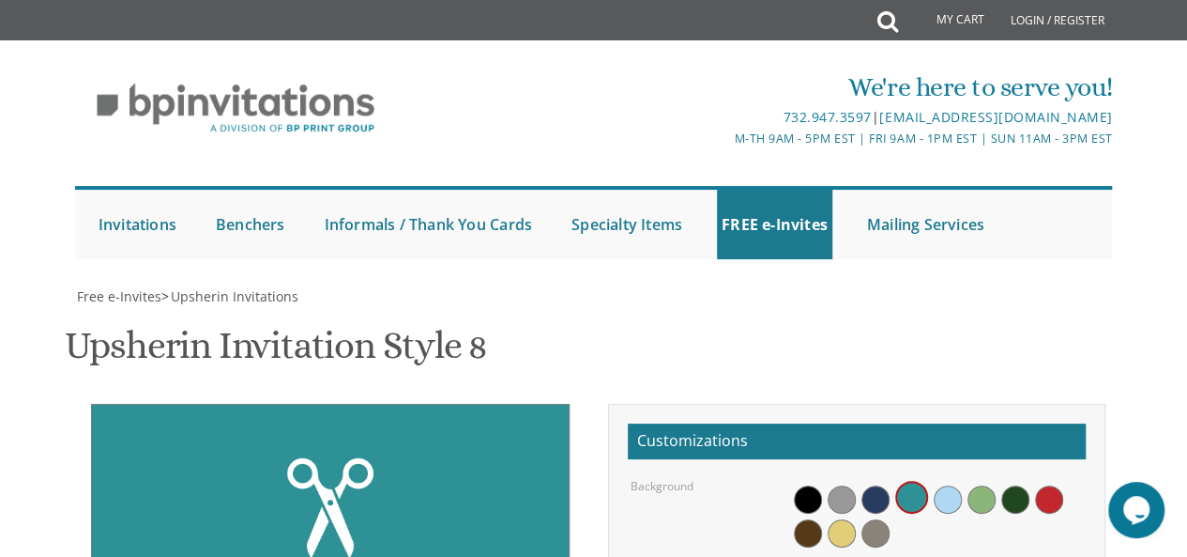
drag, startPoint x: 907, startPoint y: 480, endPoint x: 783, endPoint y: 482, distance: 123.9
drag, startPoint x: 908, startPoint y: 474, endPoint x: 796, endPoint y: 478, distance: 112.7
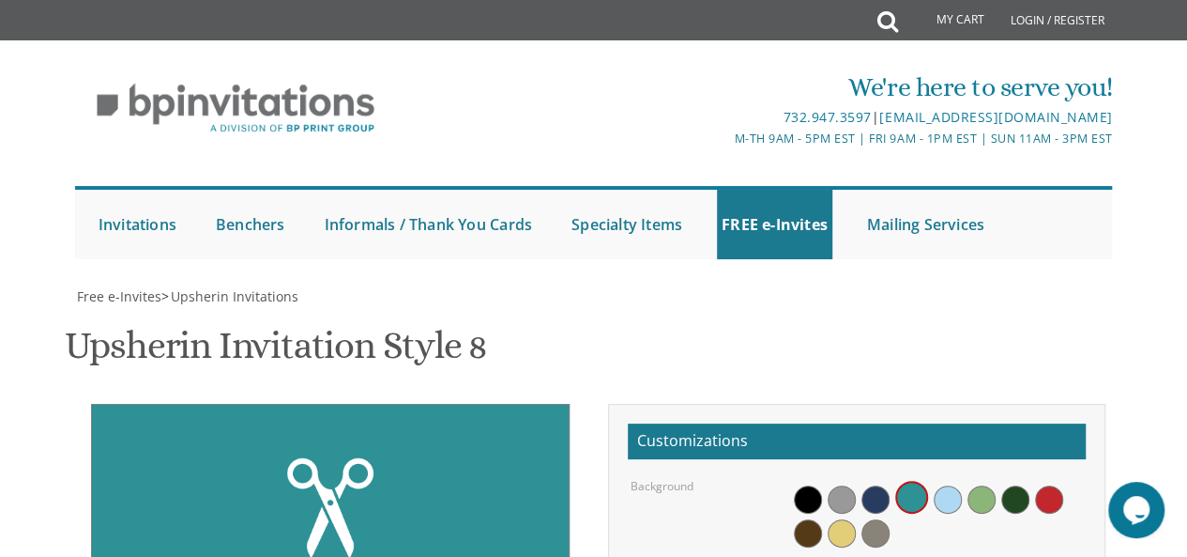
drag, startPoint x: 1006, startPoint y: 473, endPoint x: 976, endPoint y: 477, distance: 30.3
type textarea "Monday, September 1st 7:45-8:30 pm • at our home 55 forest drive • Jackson, New…"
drag, startPoint x: 937, startPoint y: 430, endPoint x: 799, endPoint y: 420, distance: 138.3
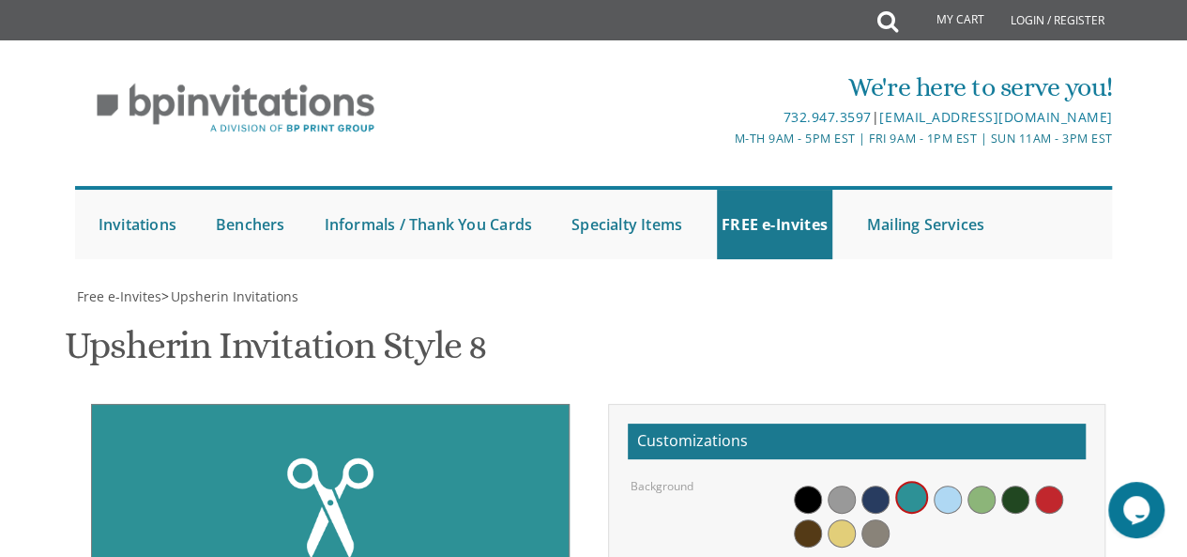
type textarea "Shmuel Hillel &Bassheva Apfel"
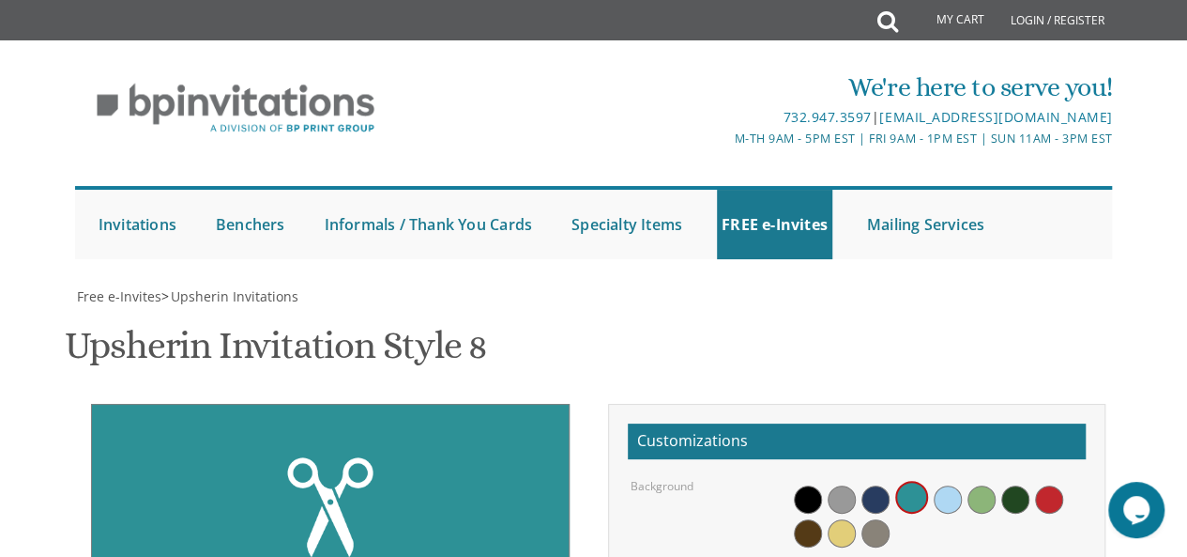
drag, startPoint x: 968, startPoint y: 275, endPoint x: 787, endPoint y: 279, distance: 180.2
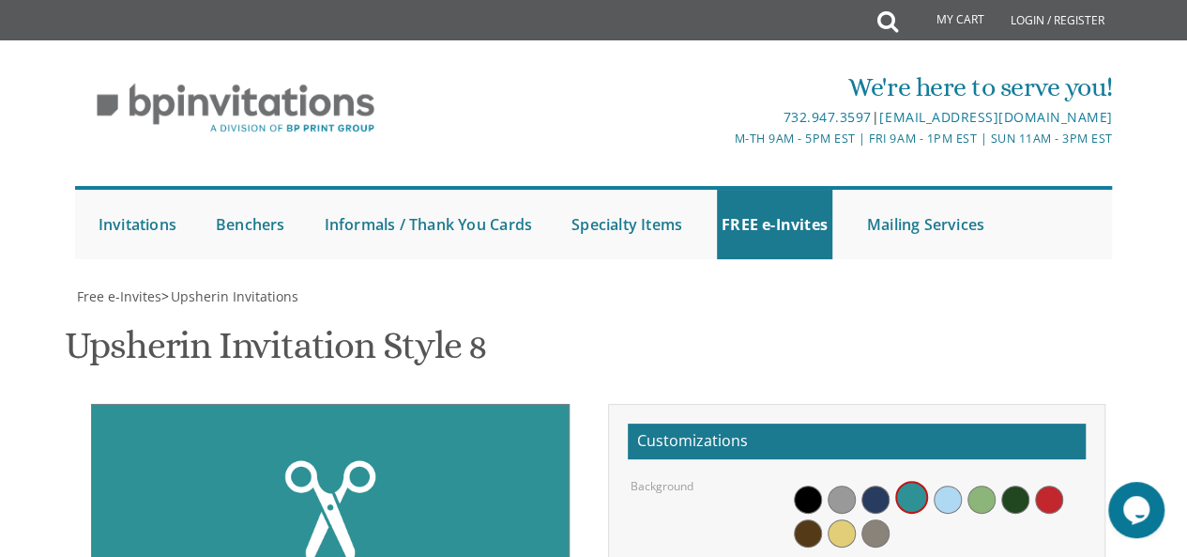
scroll to position [5, 0]
type textarea "With Much gratitude to Hashem we invite you to join us at"
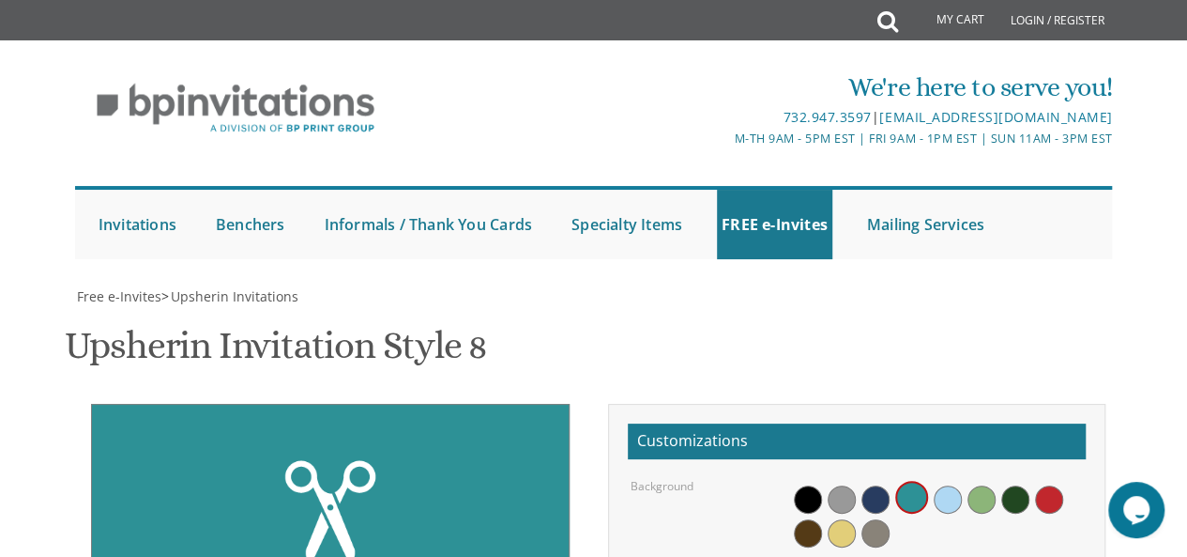
type textarea "Shmuel Hillel & Bassheva Apfel"
type input "[EMAIL_ADDRESS][DOMAIN_NAME]"
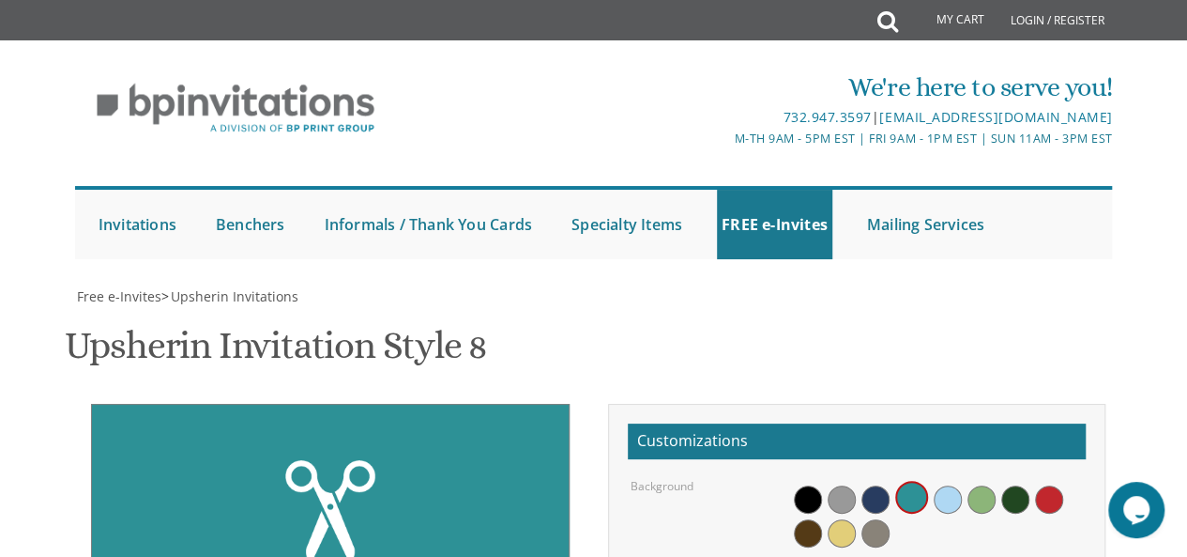
drag, startPoint x: 805, startPoint y: 437, endPoint x: 794, endPoint y: 441, distance: 11.9
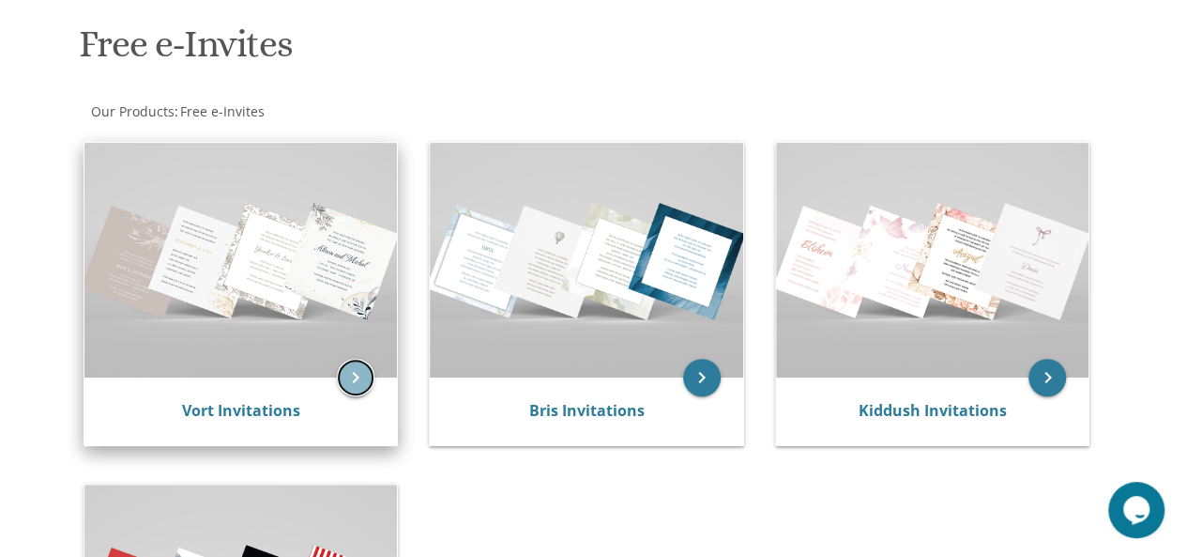
click at [360, 373] on icon "keyboard_arrow_right" at bounding box center [356, 378] width 38 height 38
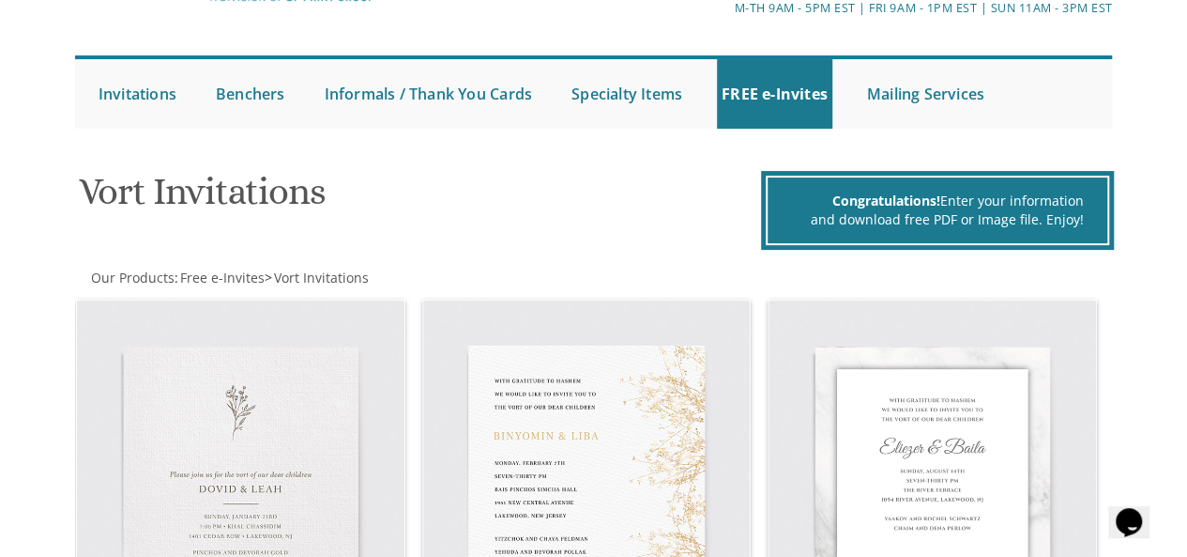
scroll to position [131, 0]
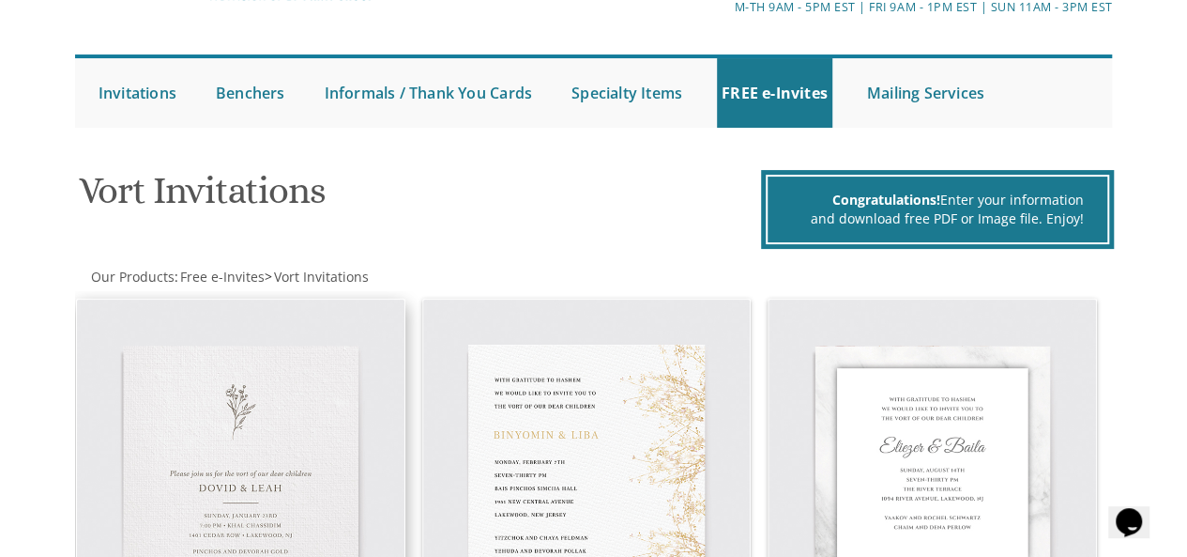
click at [295, 416] on img at bounding box center [241, 463] width 328 height 328
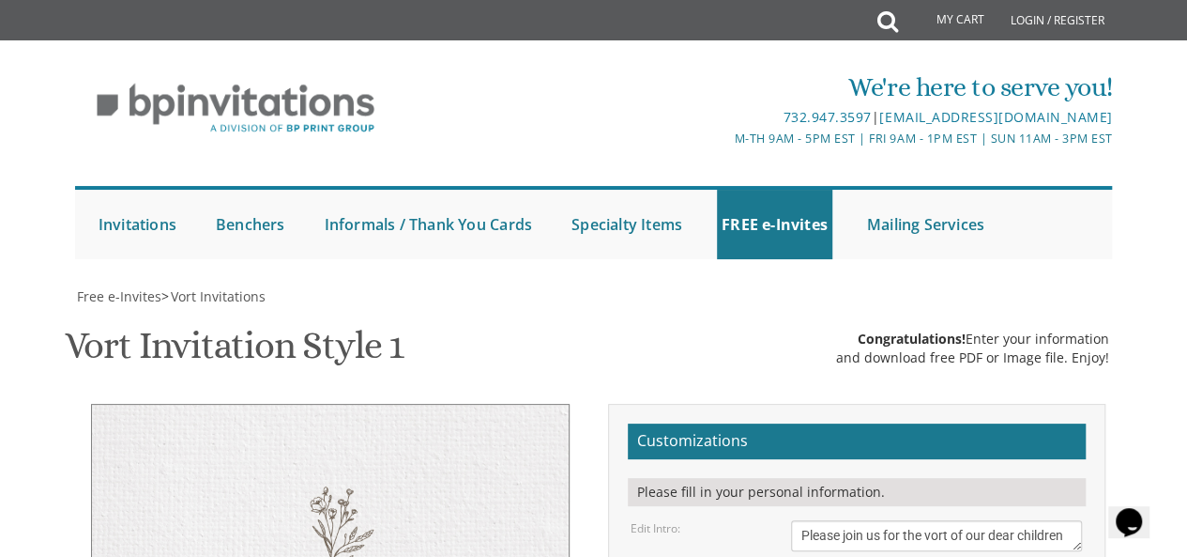
scroll to position [277, 0]
drag, startPoint x: 1066, startPoint y: 256, endPoint x: 903, endPoint y: 251, distance: 163.4
click at [903, 520] on textarea "Please join us for the vort of our dear children" at bounding box center [937, 535] width 292 height 31
type textarea "Please join us for dessert at the [GEOGRAPHIC_DATA] of"
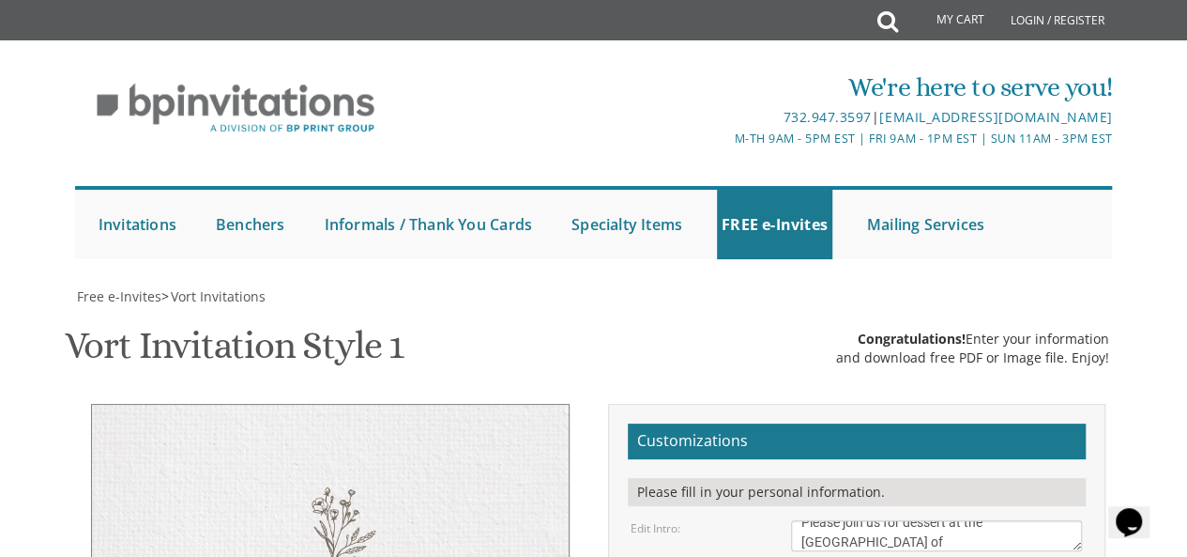
type textarea "[PERSON_NAME] & Basshevy"
drag, startPoint x: 838, startPoint y: 288, endPoint x: 808, endPoint y: 297, distance: 31.2
drag, startPoint x: 842, startPoint y: 290, endPoint x: 794, endPoint y: 301, distance: 49.2
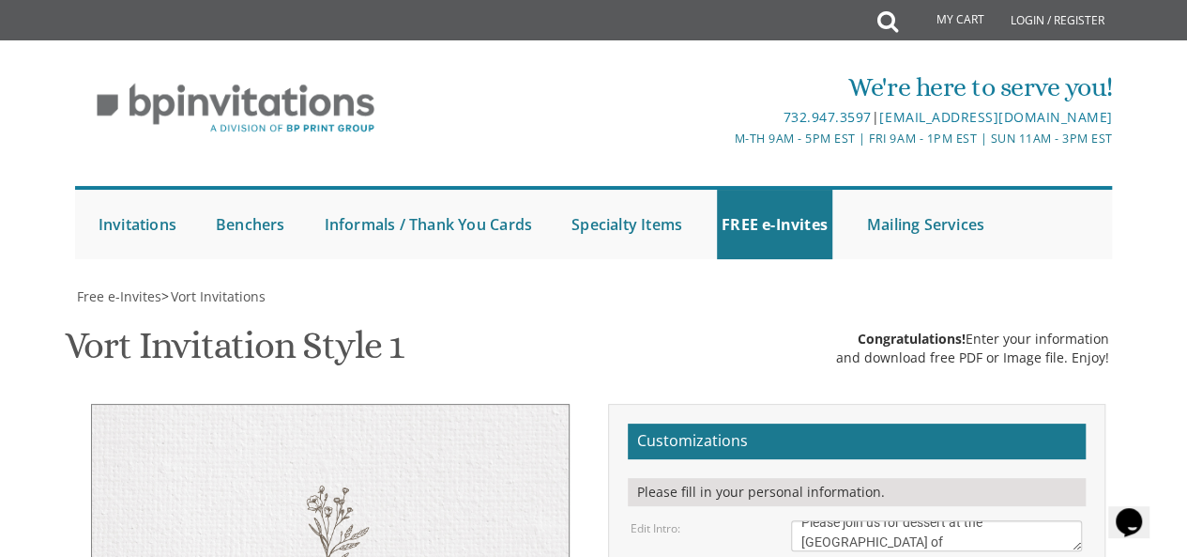
drag, startPoint x: 954, startPoint y: 291, endPoint x: 876, endPoint y: 295, distance: 78.0
drag, startPoint x: 823, startPoint y: 307, endPoint x: 800, endPoint y: 314, distance: 24.6
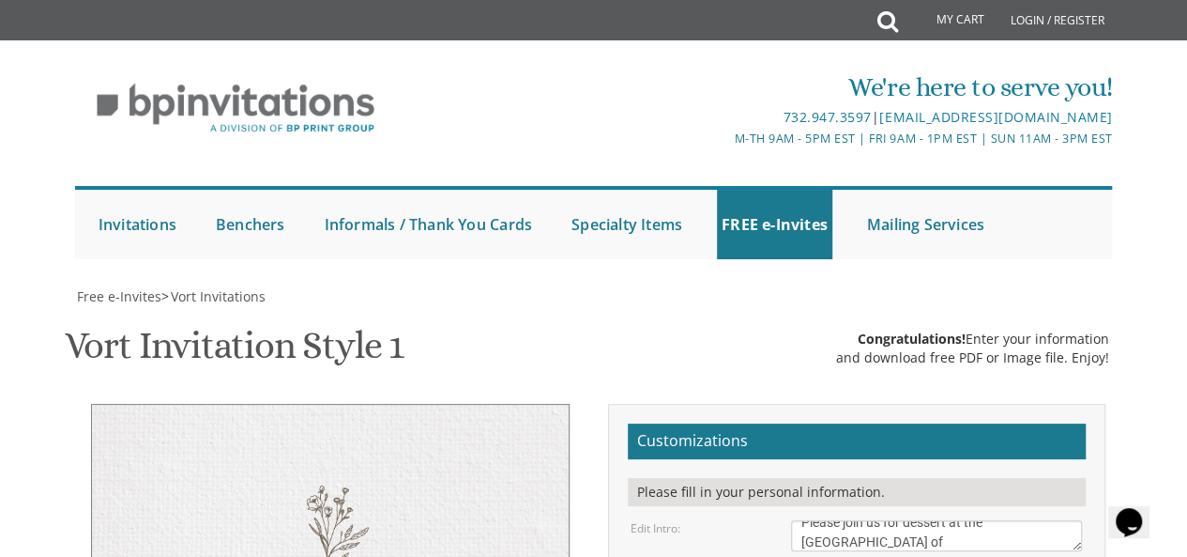
drag, startPoint x: 969, startPoint y: 316, endPoint x: 882, endPoint y: 311, distance: 86.5
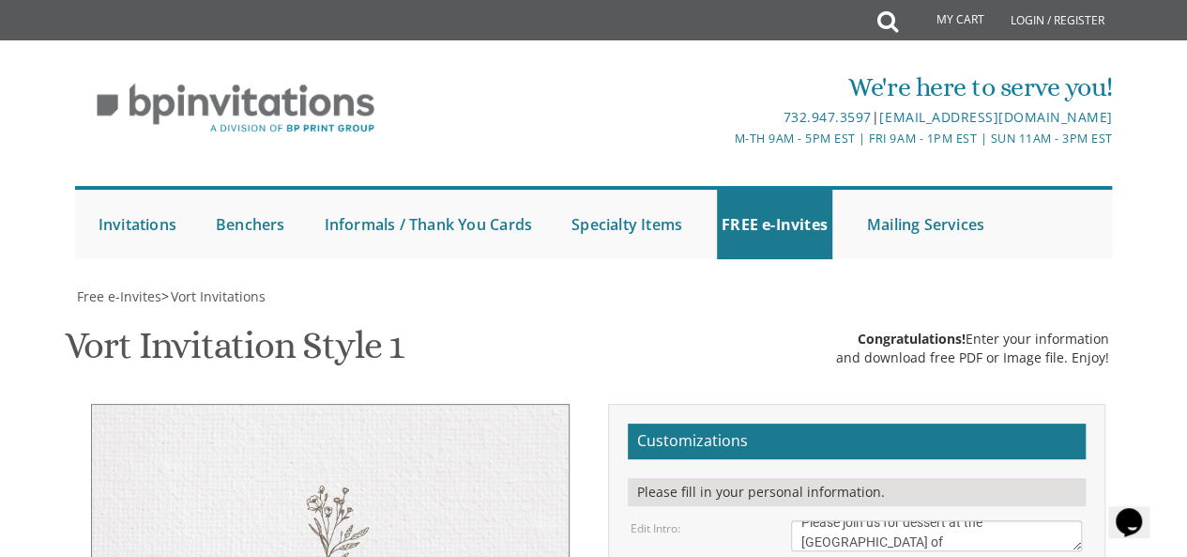
scroll to position [413, 0]
drag, startPoint x: 895, startPoint y: 310, endPoint x: 800, endPoint y: 304, distance: 95.9
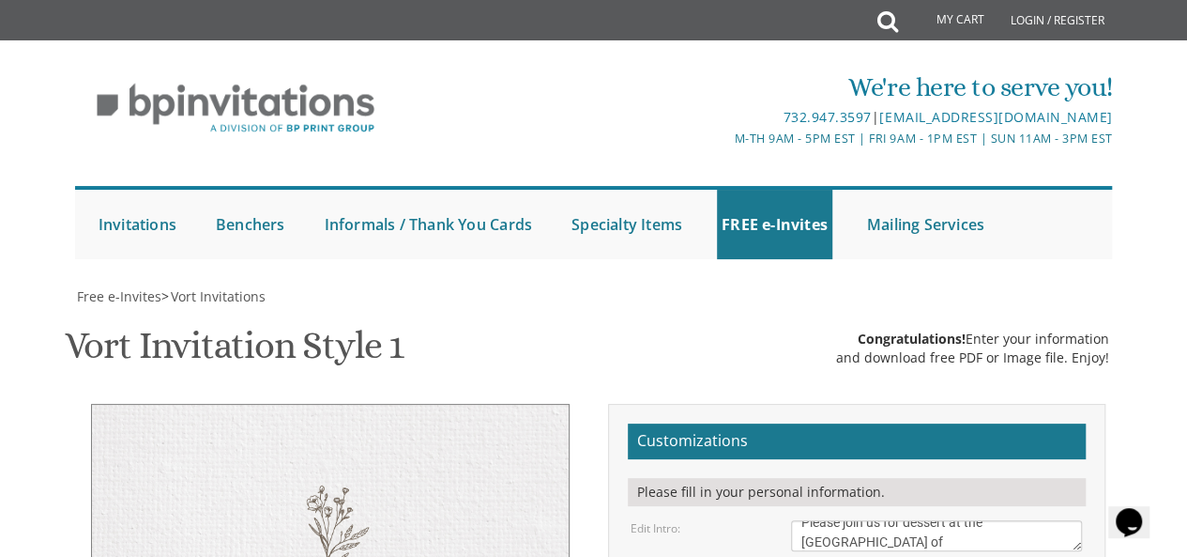
type textarea "[DATE] 8:00 dessert• 8:[GEOGRAPHIC_DATA][STREET_ADDRESS] • [GEOGRAPHIC_DATA], […"
drag, startPoint x: 965, startPoint y: 380, endPoint x: 768, endPoint y: 356, distance: 198.6
type textarea "The [PERSON_NAME] Siblings"
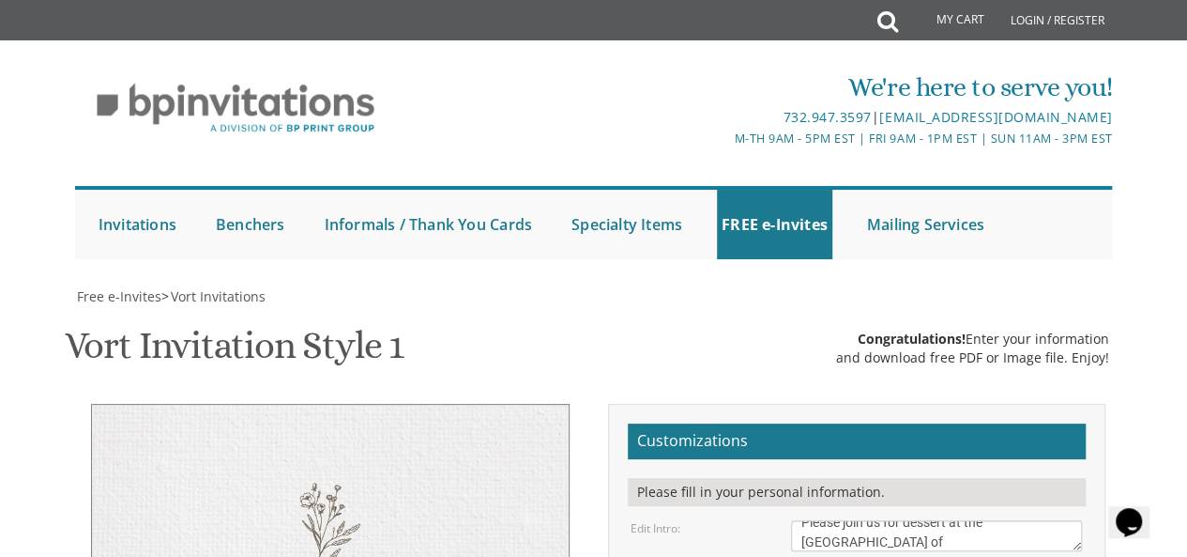
type input "[EMAIL_ADDRESS][DOMAIN_NAME]"
type textarea "[DATE] 8:00 dessert • 8:[GEOGRAPHIC_DATA][STREET_ADDRESS] • [GEOGRAPHIC_DATA], …"
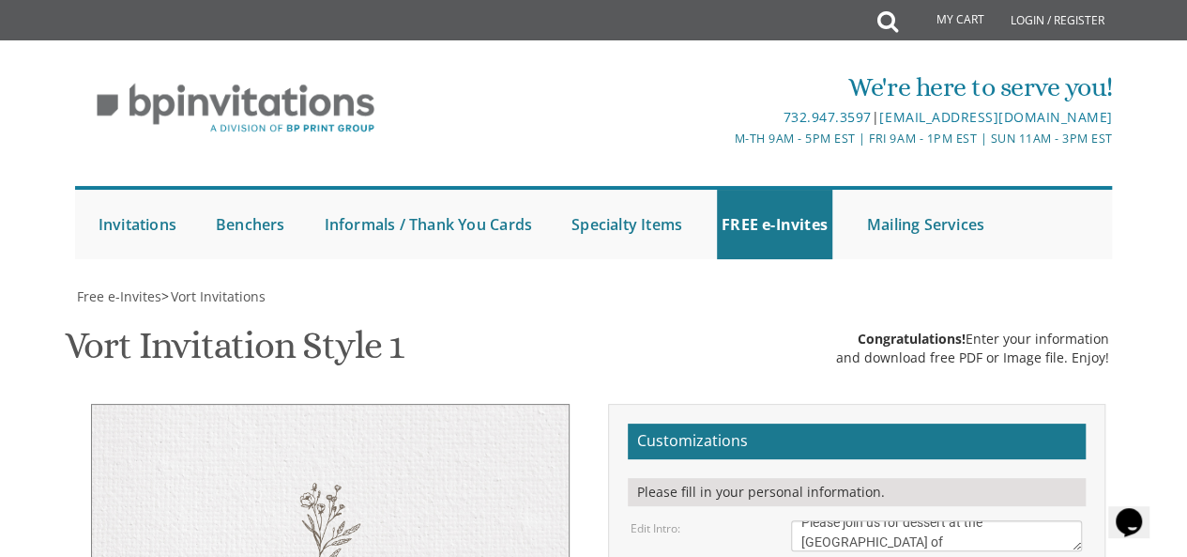
click at [1040, 520] on textarea "Please join us for the vort of our dear children" at bounding box center [937, 535] width 292 height 31
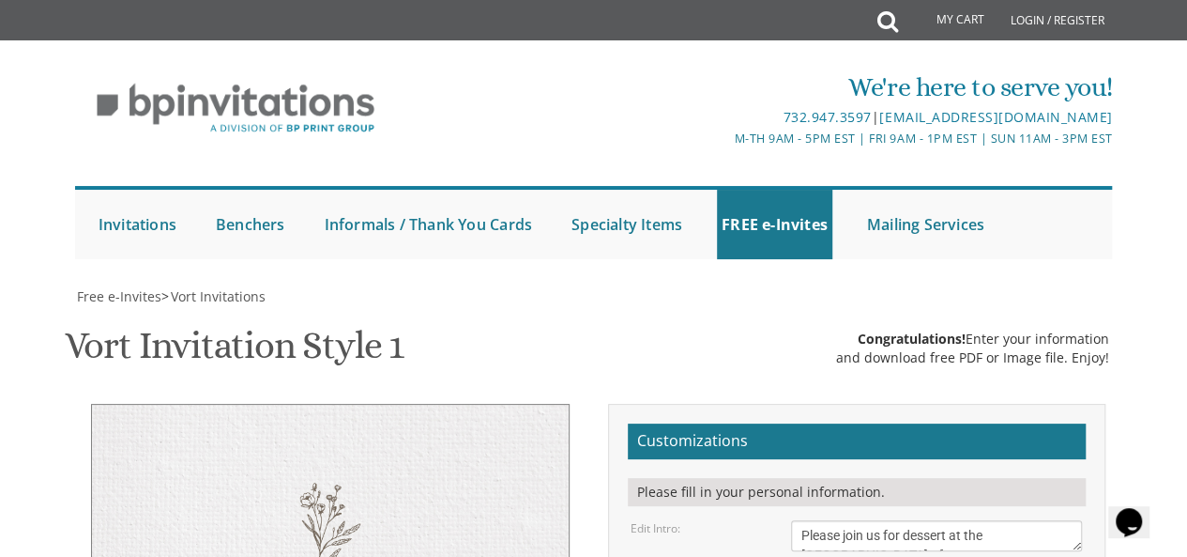
drag, startPoint x: 987, startPoint y: 318, endPoint x: 946, endPoint y: 319, distance: 41.3
click at [946, 520] on textarea "Please join us for the vort of our dear children" at bounding box center [937, 535] width 292 height 31
drag, startPoint x: 942, startPoint y: 328, endPoint x: 877, endPoint y: 321, distance: 66.0
click at [877, 520] on textarea "Please join us for the vort of our dear children" at bounding box center [937, 535] width 292 height 31
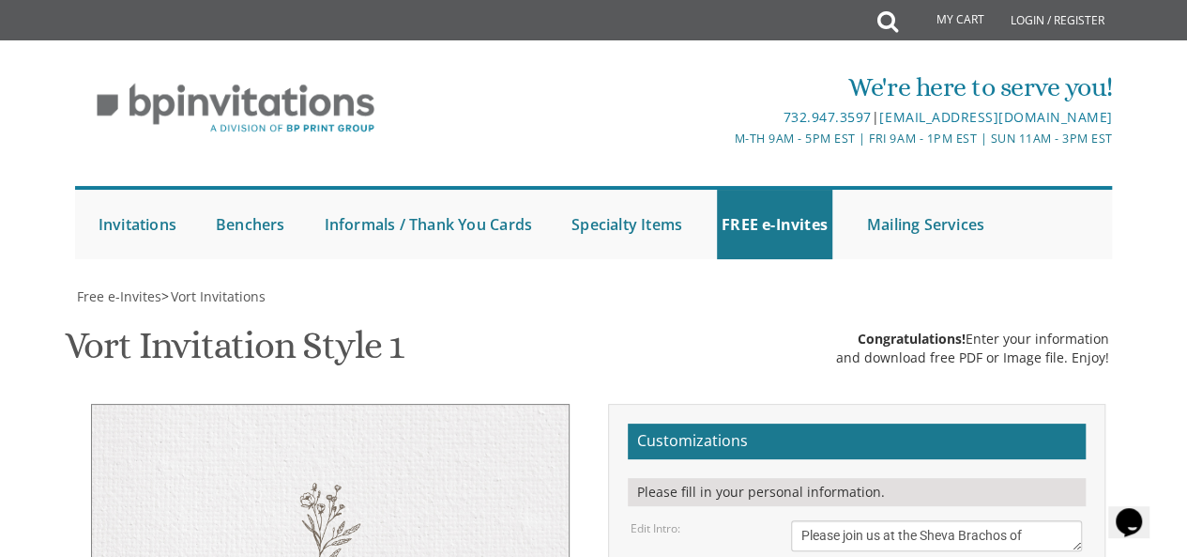
scroll to position [230, 0]
type textarea "Please join us at the Sheva Brachos of"
drag, startPoint x: 822, startPoint y: 279, endPoint x: 795, endPoint y: 283, distance: 27.6
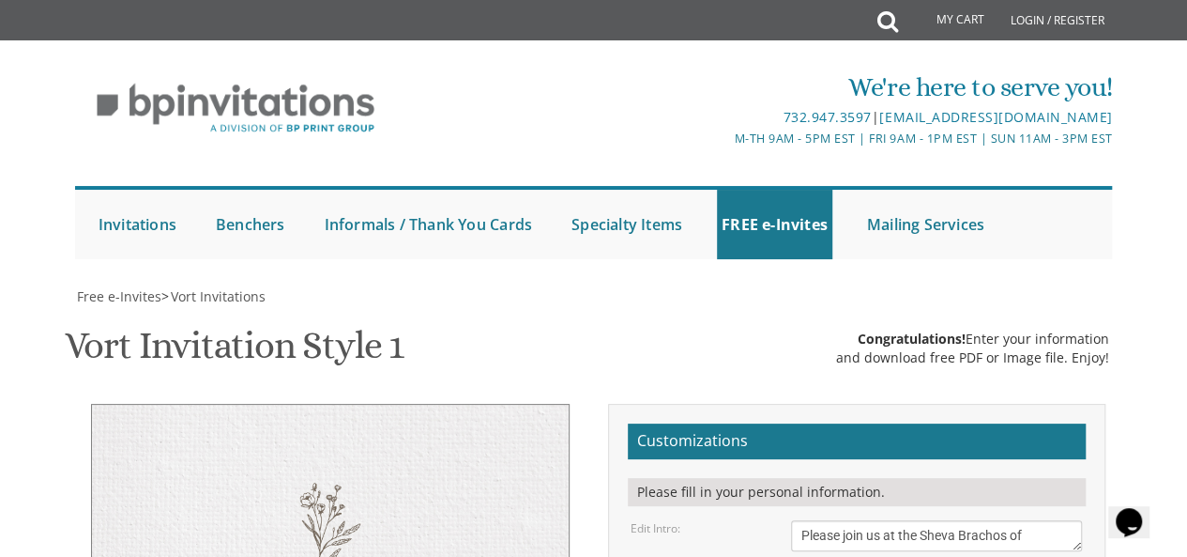
drag, startPoint x: 943, startPoint y: 286, endPoint x: 873, endPoint y: 286, distance: 70.4
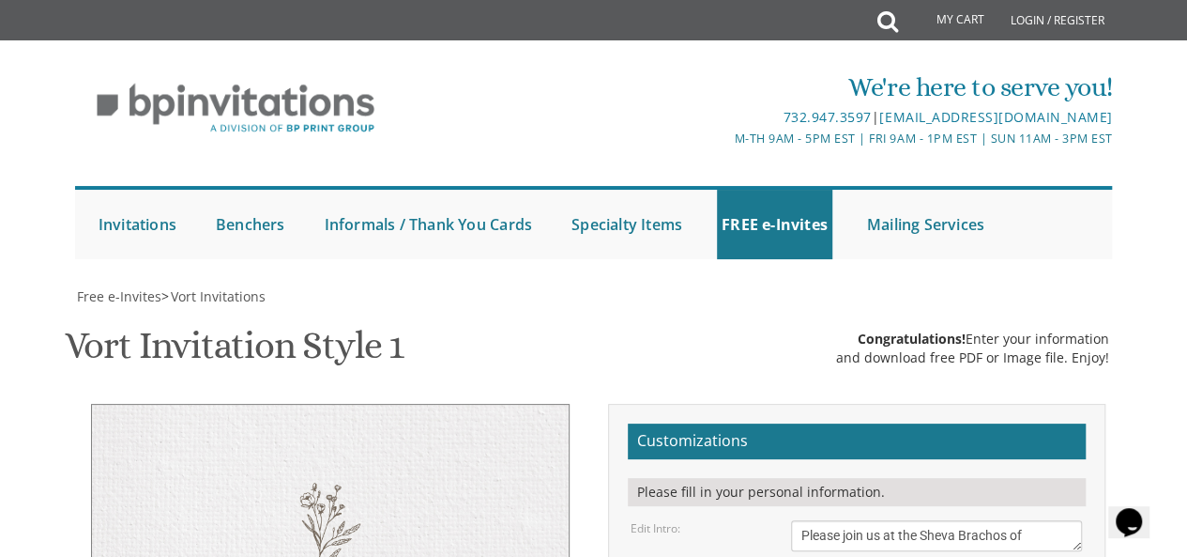
scroll to position [454, 0]
type textarea "[DATE] 6:30 seuda • 8:00 dessert [STREET_ADDRESS] • [GEOGRAPHIC_DATA], [GEOGRAP…"
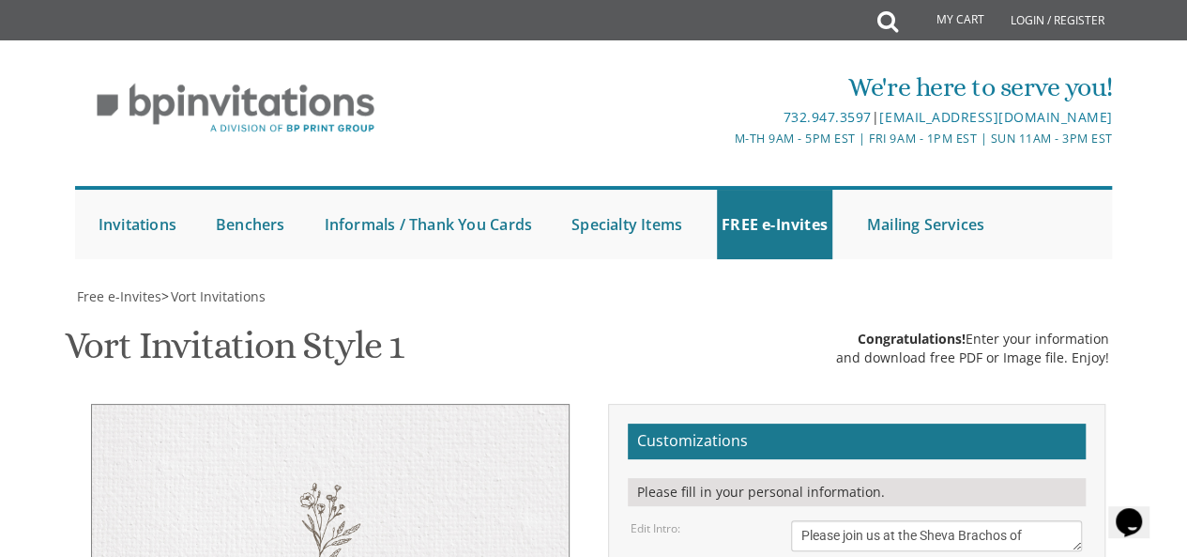
scroll to position [364, 0]
